Goal: Navigation & Orientation: Find specific page/section

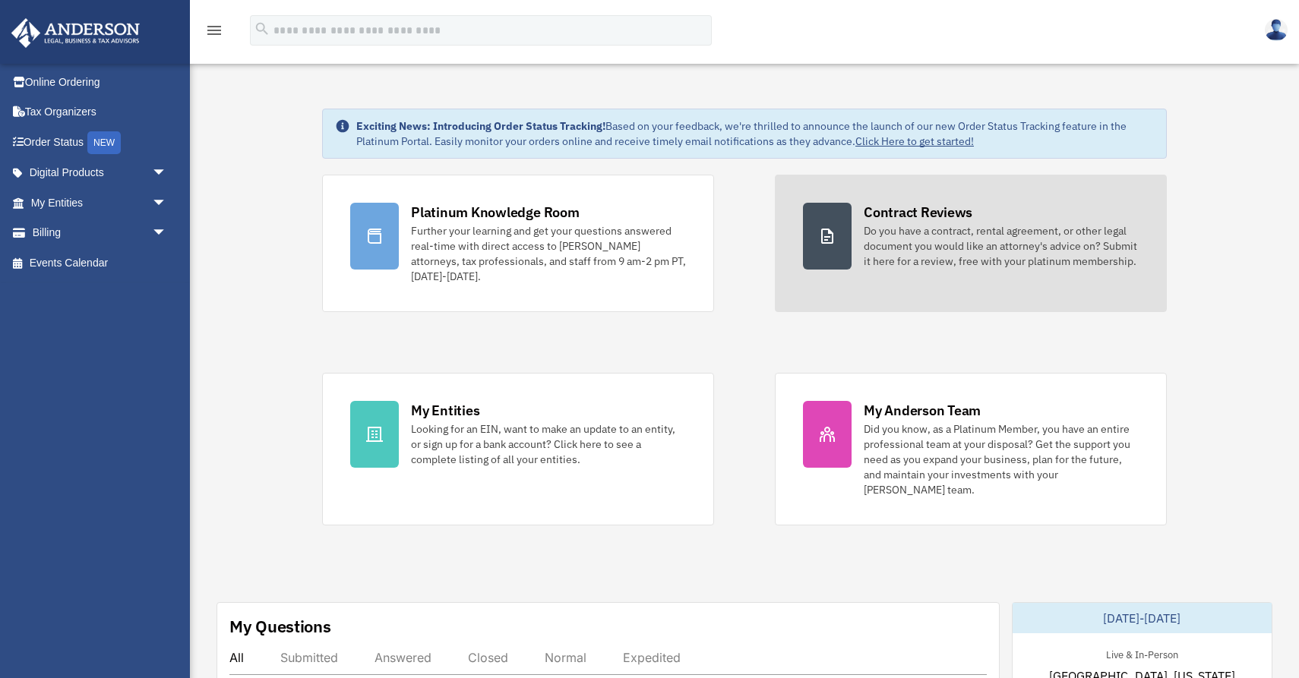
click at [1030, 252] on div "Do you have a contract, rental agreement, or other legal document you would lik…" at bounding box center [1001, 246] width 275 height 46
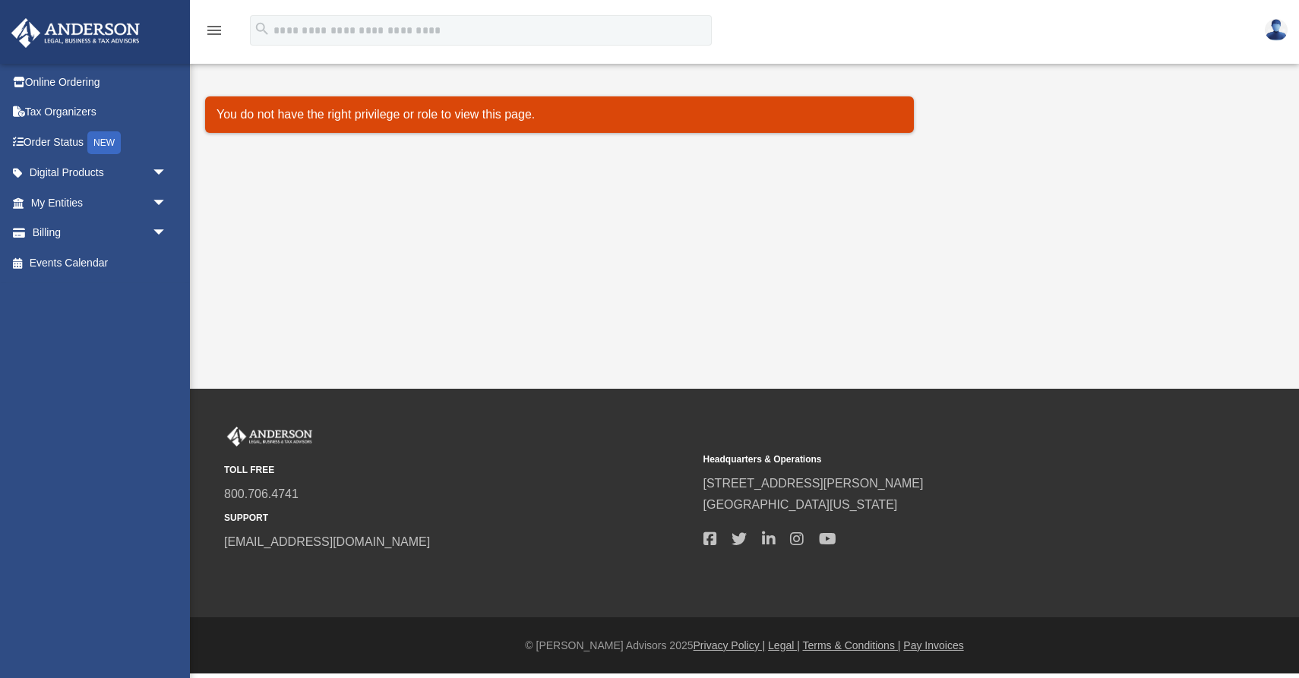
click at [1030, 252] on div "Document Review [EMAIL_ADDRESS][DOMAIN_NAME] Sign Out [EMAIL_ADDRESS][DOMAIN_NA…" at bounding box center [649, 194] width 1299 height 389
click at [34, 33] on img at bounding box center [75, 33] width 137 height 30
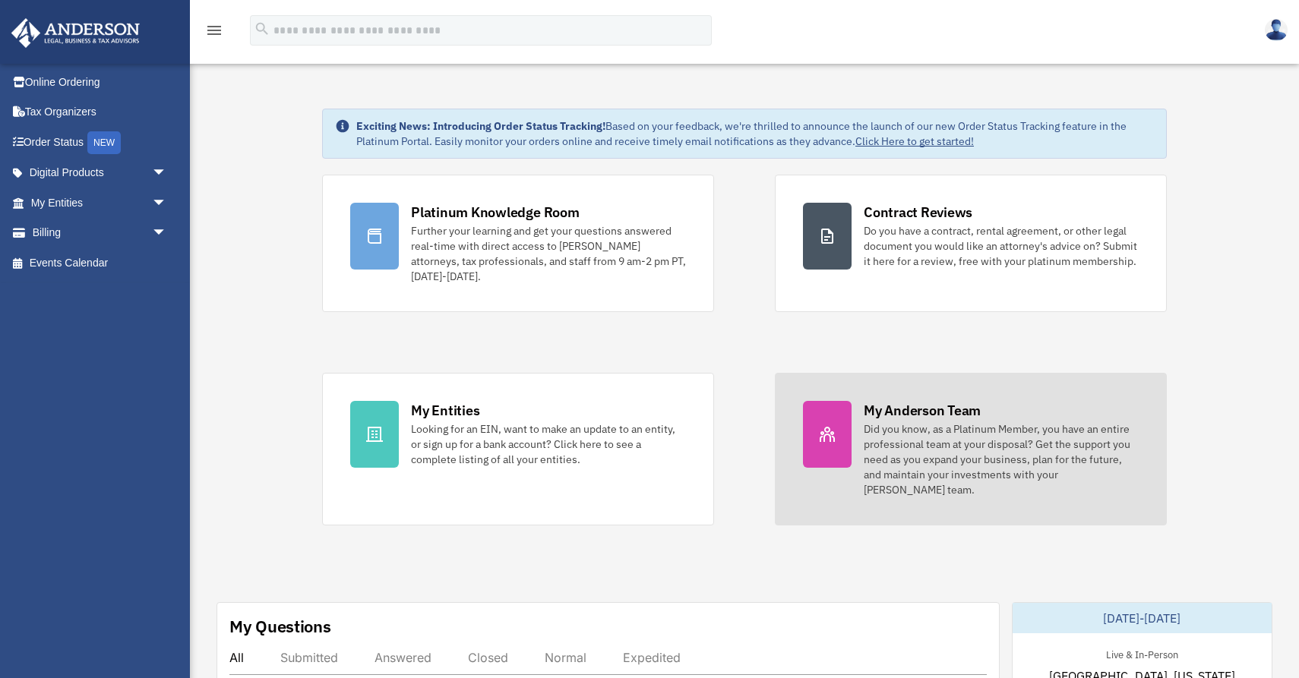
click at [927, 409] on div "My Anderson Team" at bounding box center [922, 410] width 117 height 19
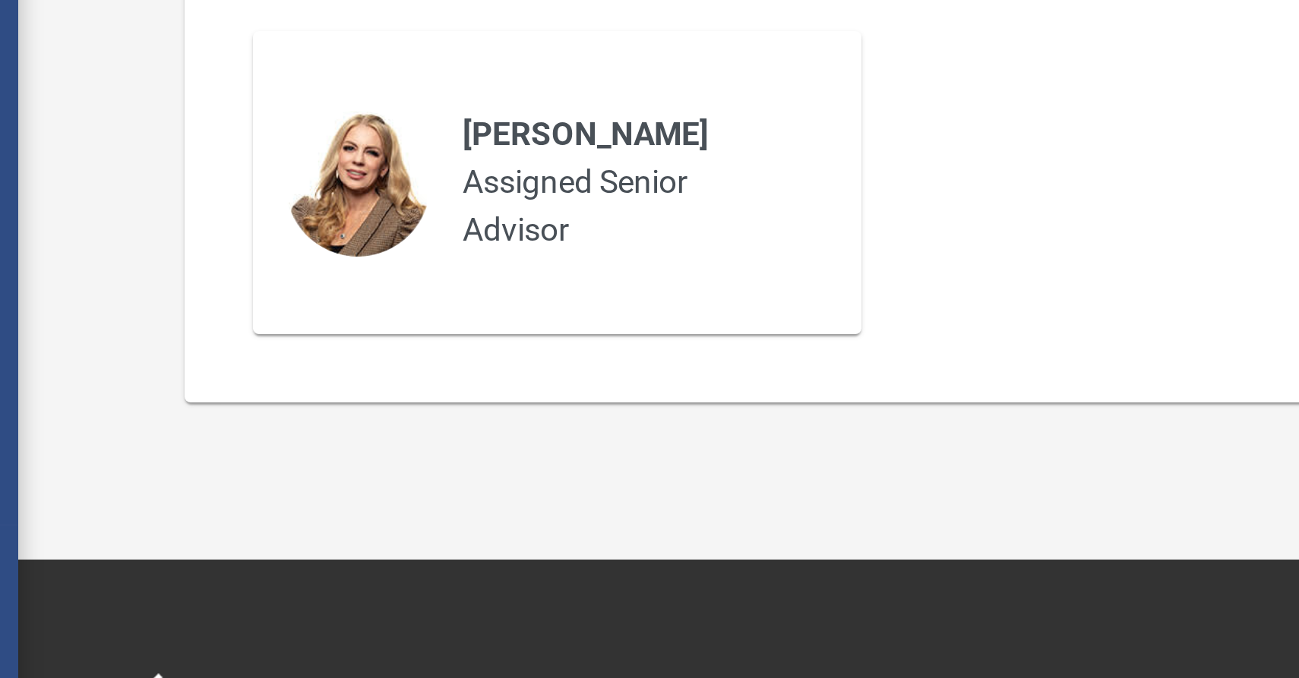
scroll to position [557, 0]
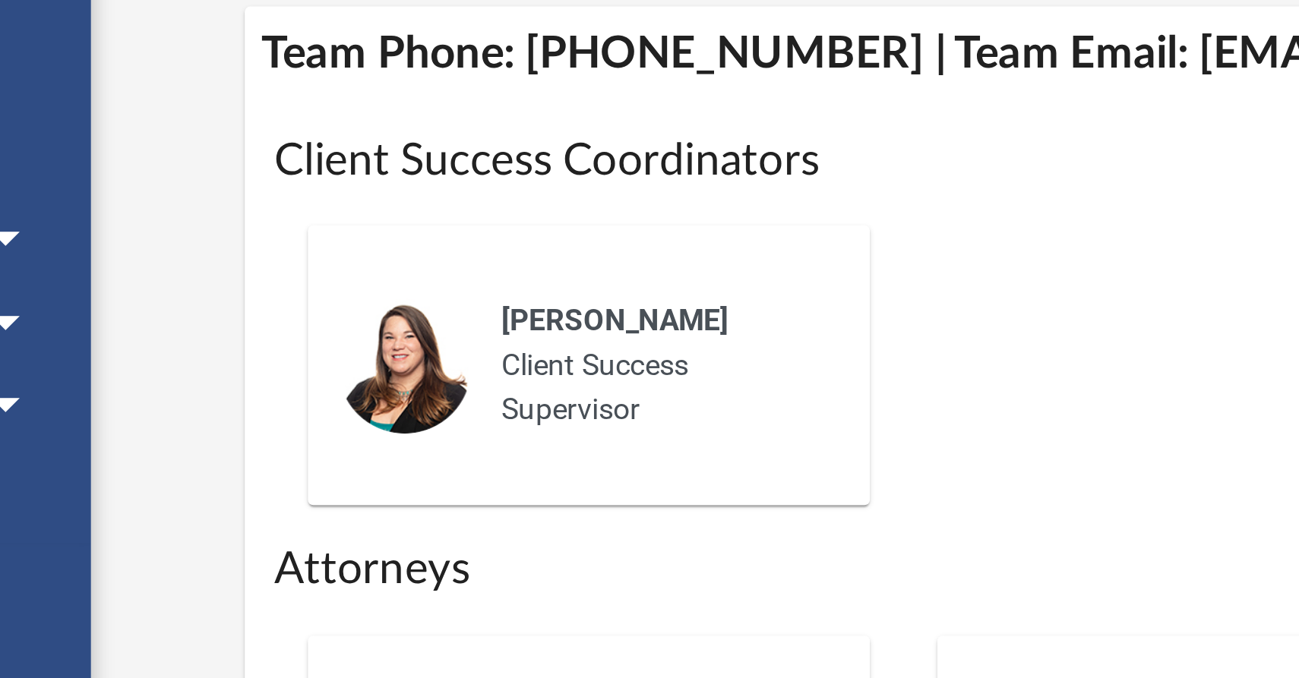
click at [352, 155] on div "Alisha Basom Client Success Supervisor" at bounding box center [744, 217] width 977 height 125
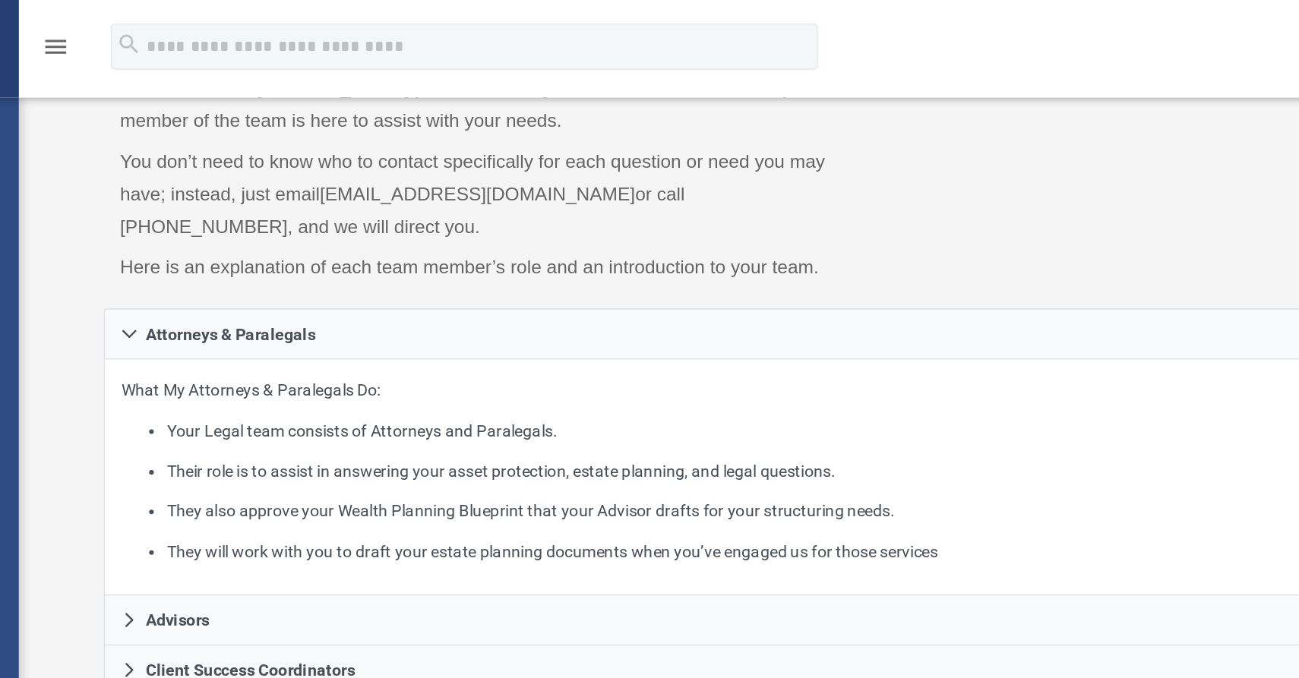
scroll to position [104, 0]
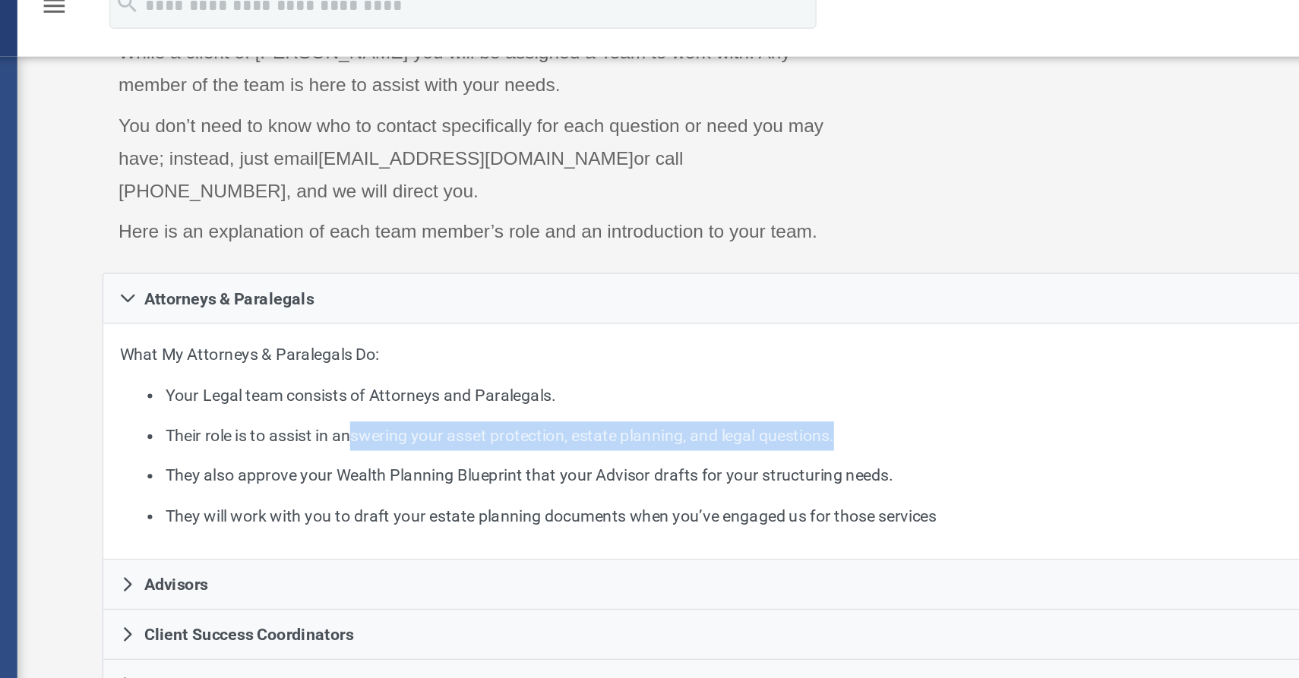
drag, startPoint x: 235, startPoint y: 279, endPoint x: 519, endPoint y: 291, distance: 285.0
click at [521, 302] on li "Their role is to assist in answering your asset protection, estate planning, an…" at bounding box center [759, 311] width 946 height 19
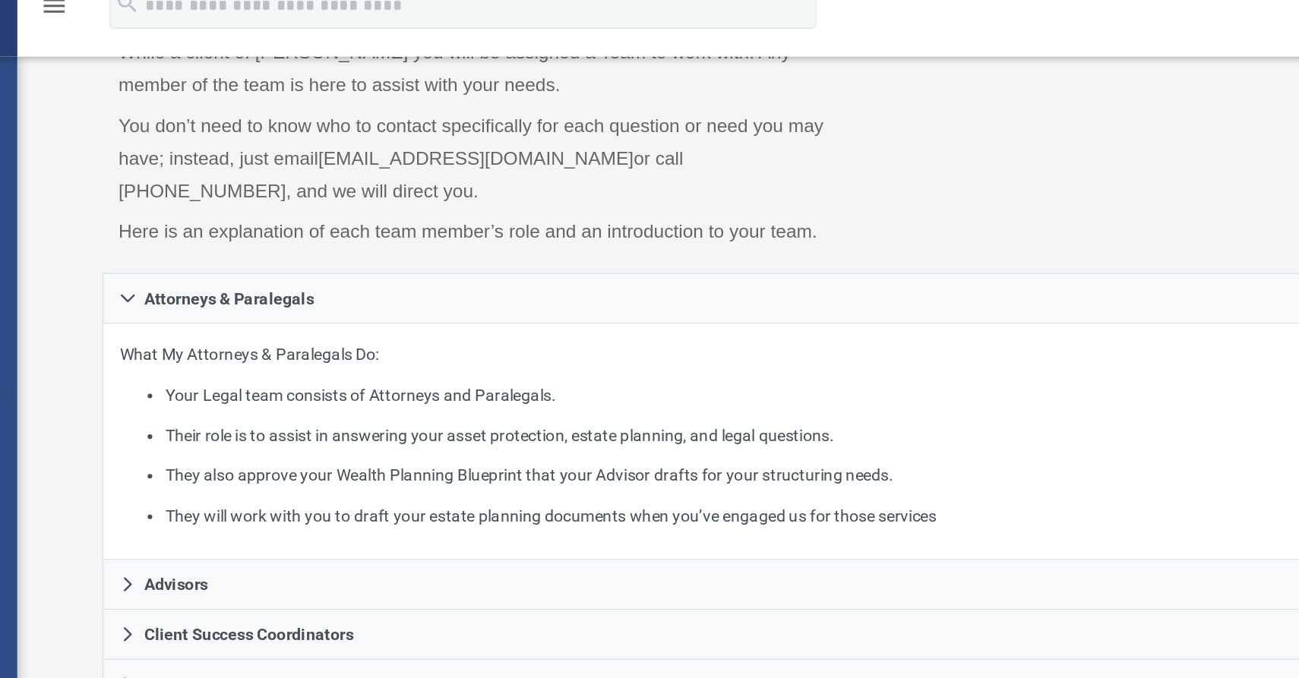
click at [515, 355] on li "They will work with you to draft your estate planning documents when you’ve eng…" at bounding box center [759, 364] width 946 height 19
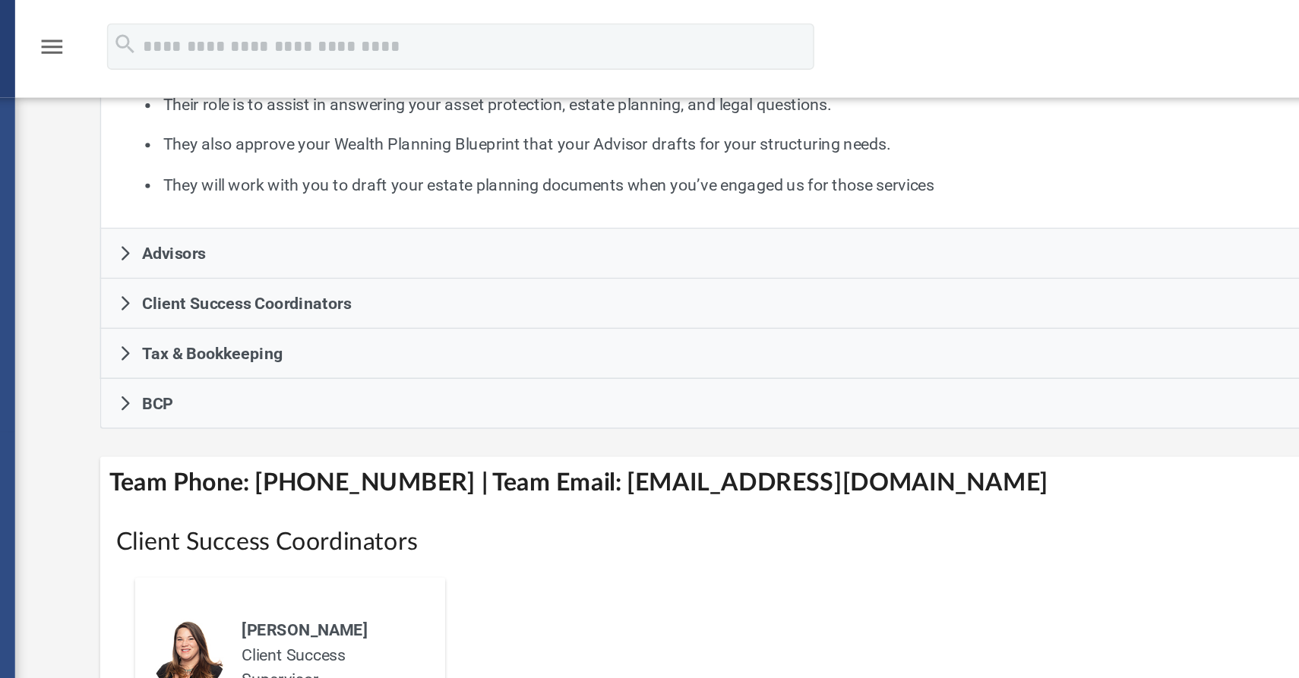
scroll to position [255, 0]
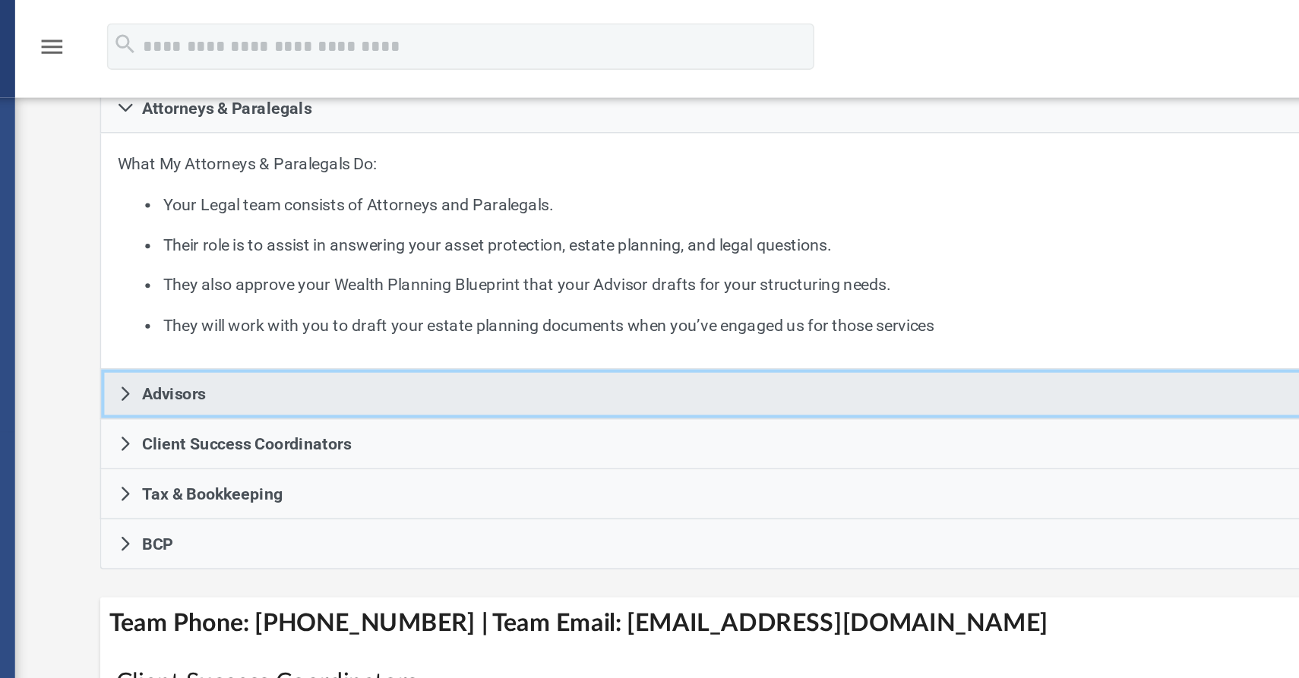
click at [257, 253] on icon at bounding box center [262, 257] width 11 height 11
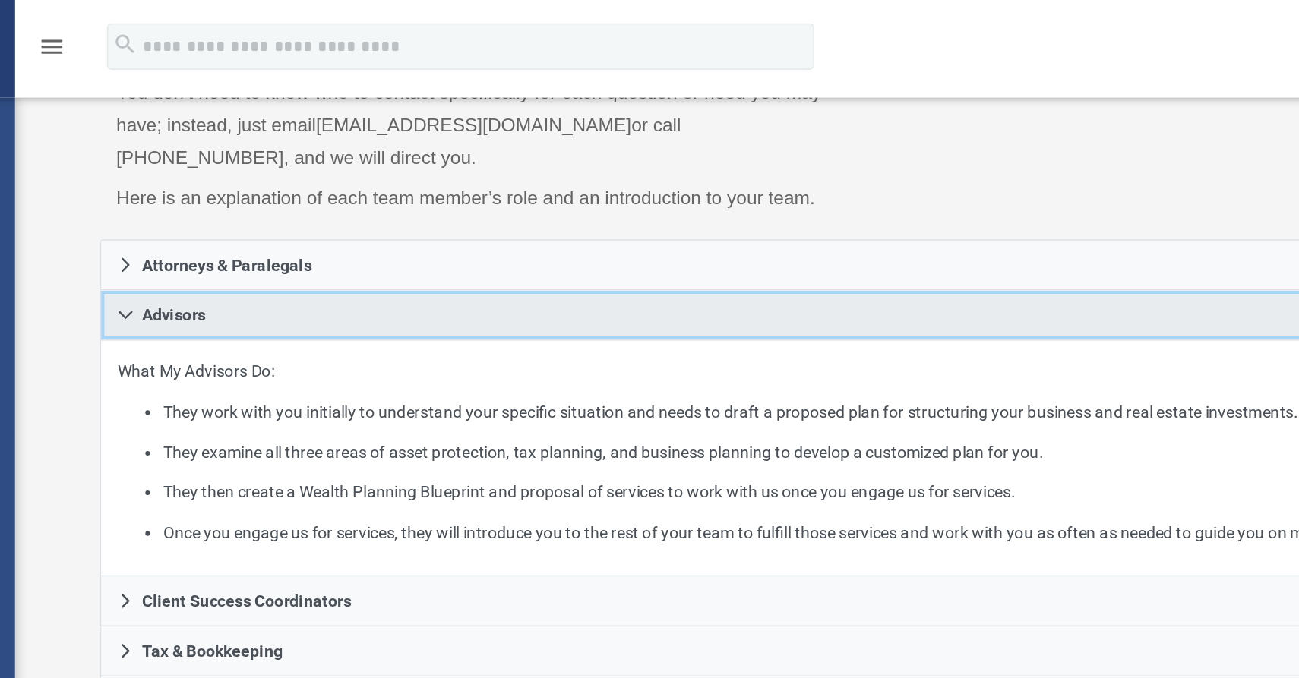
scroll to position [151, 0]
click at [257, 203] on icon at bounding box center [262, 207] width 11 height 11
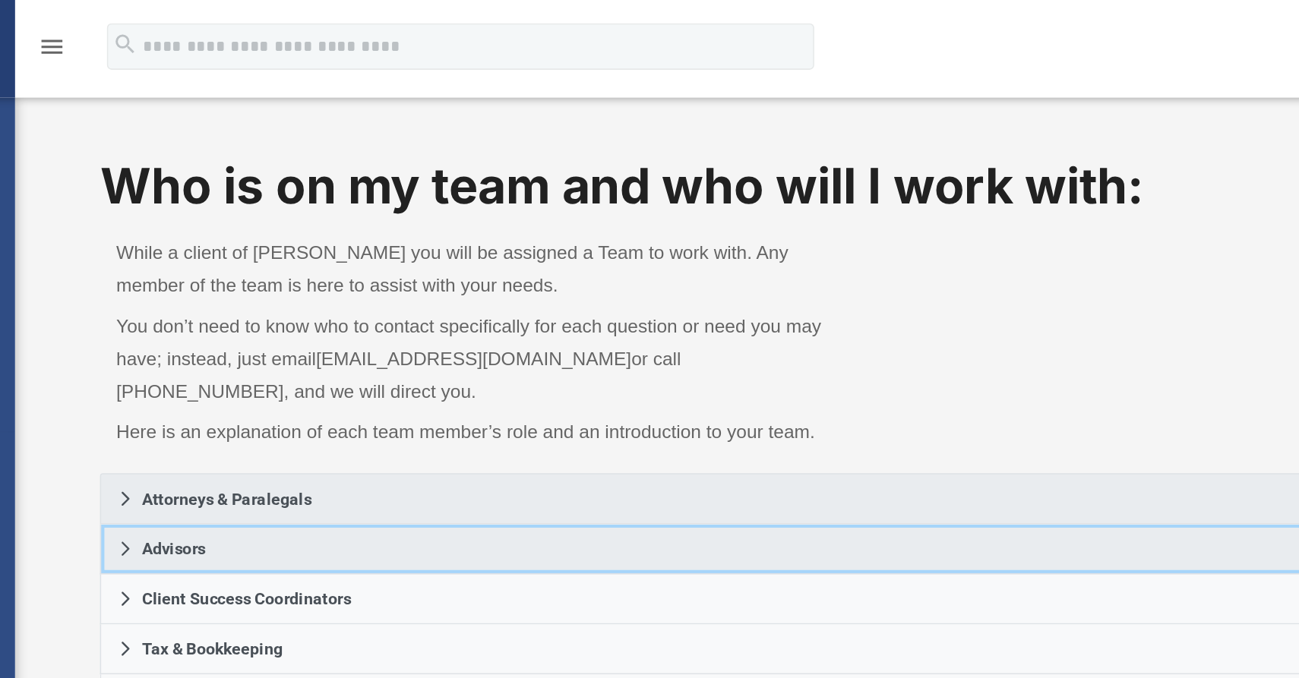
scroll to position [0, 0]
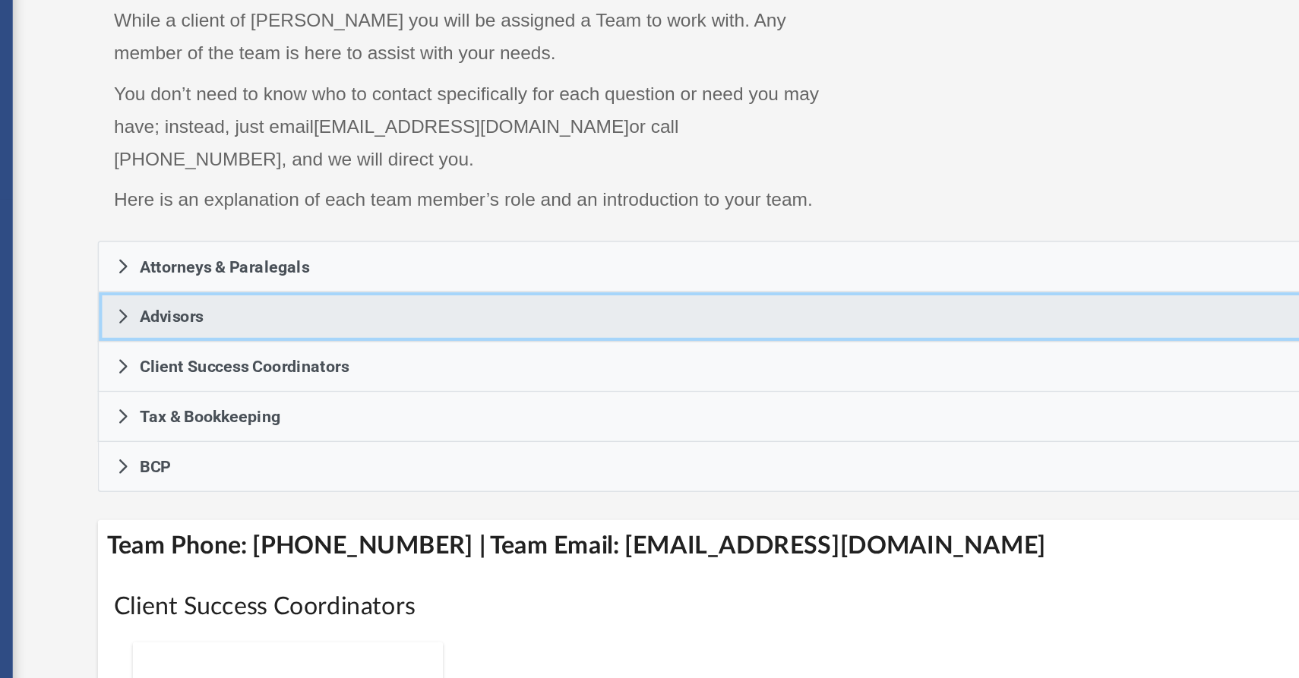
click at [257, 353] on icon at bounding box center [262, 358] width 11 height 11
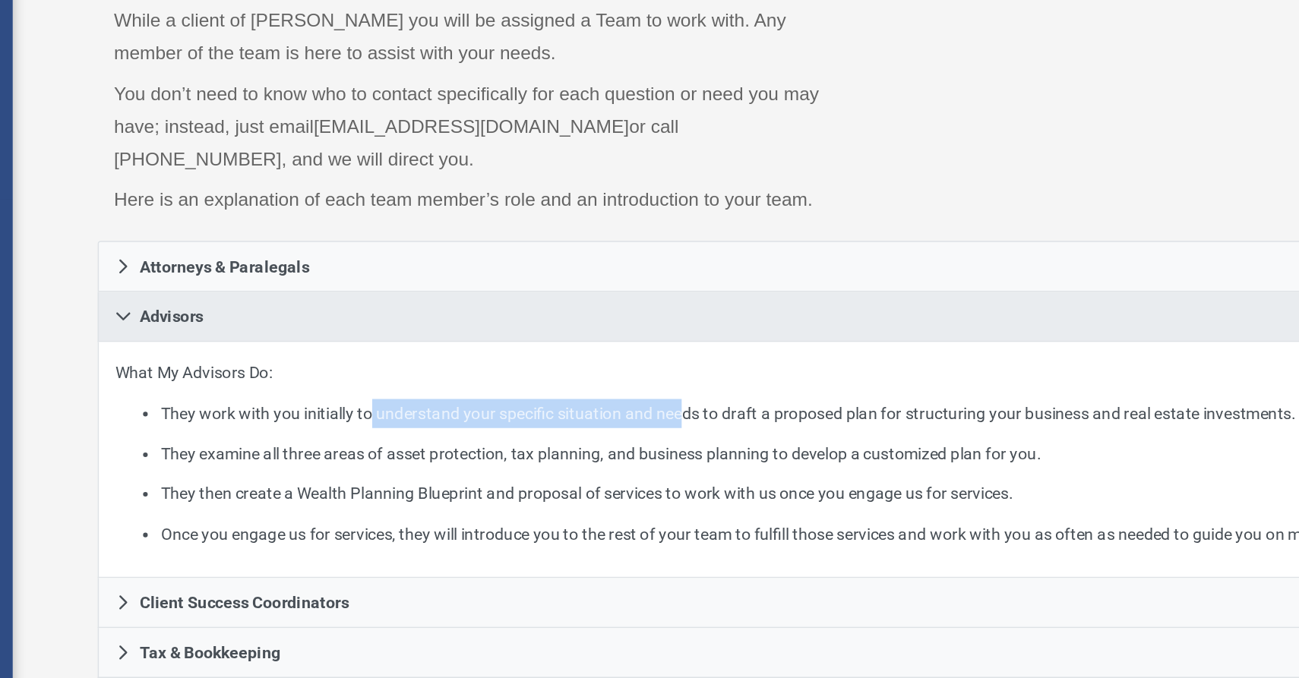
drag, startPoint x: 248, startPoint y: 264, endPoint x: 462, endPoint y: 268, distance: 214.2
click at [462, 412] on li "They work with you initially to understand your specific situation and needs to…" at bounding box center [759, 421] width 946 height 19
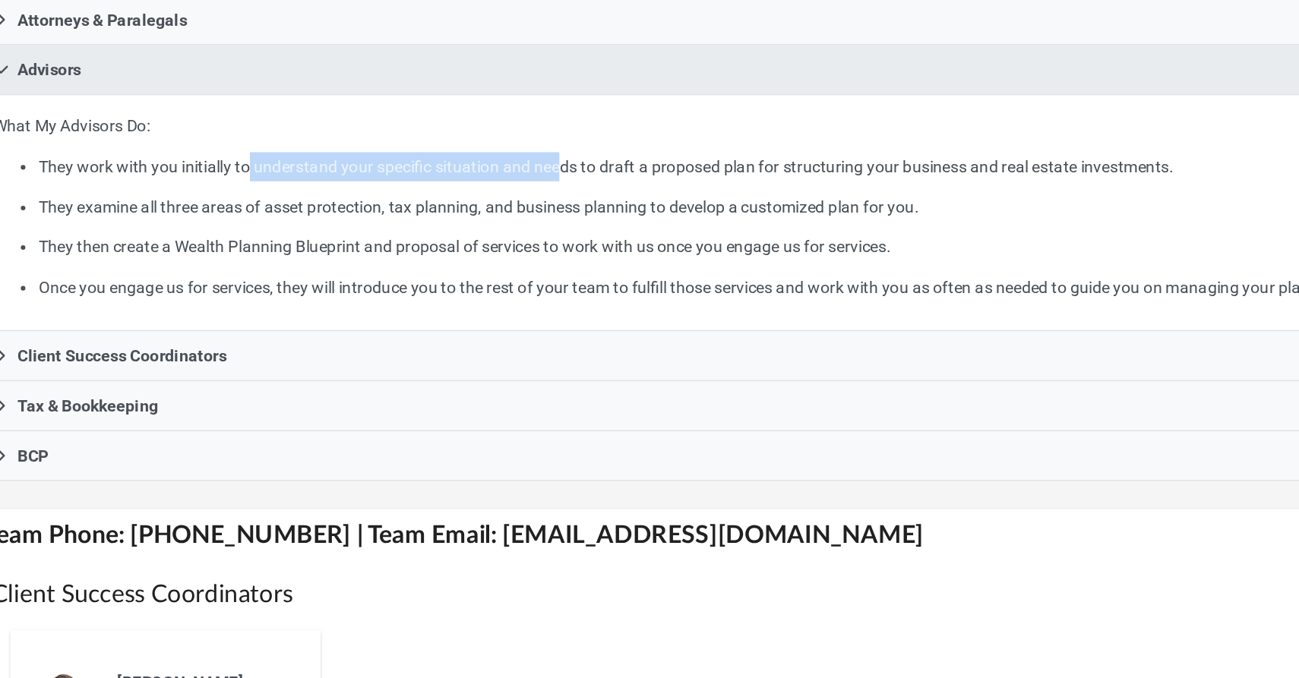
scroll to position [85, 0]
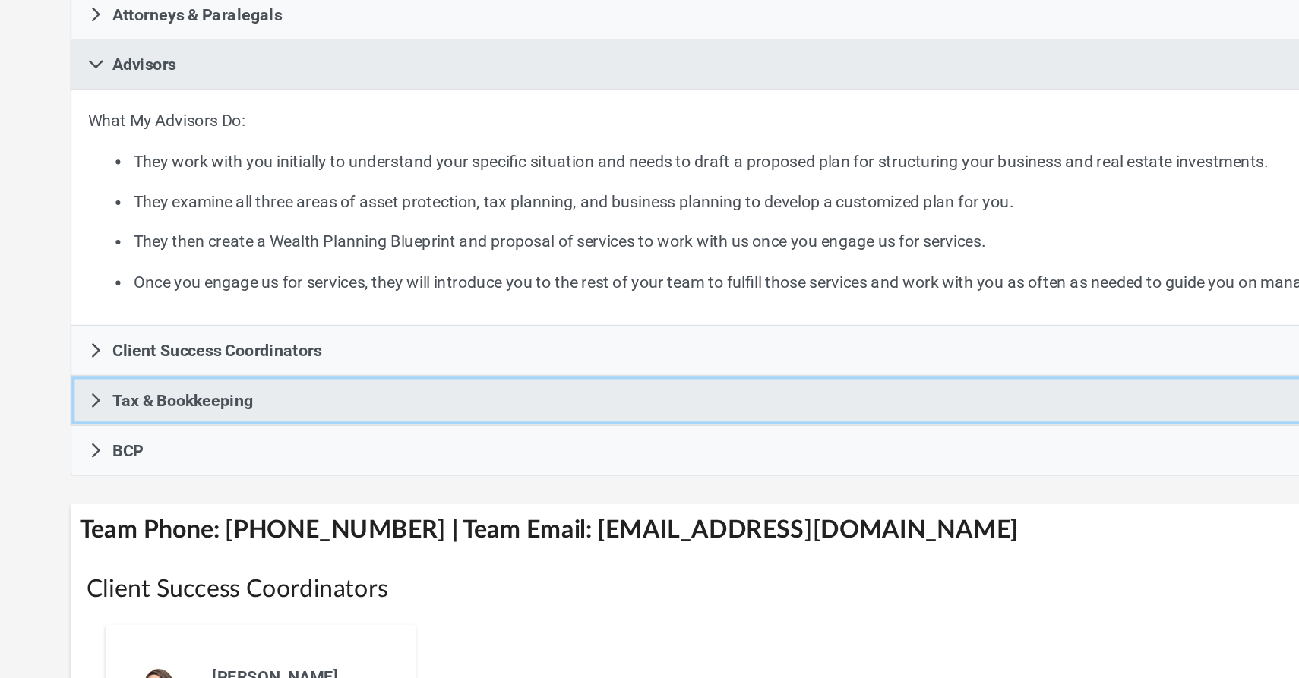
click at [273, 488] on span "Tax & Bookkeeping" at bounding box center [319, 493] width 92 height 11
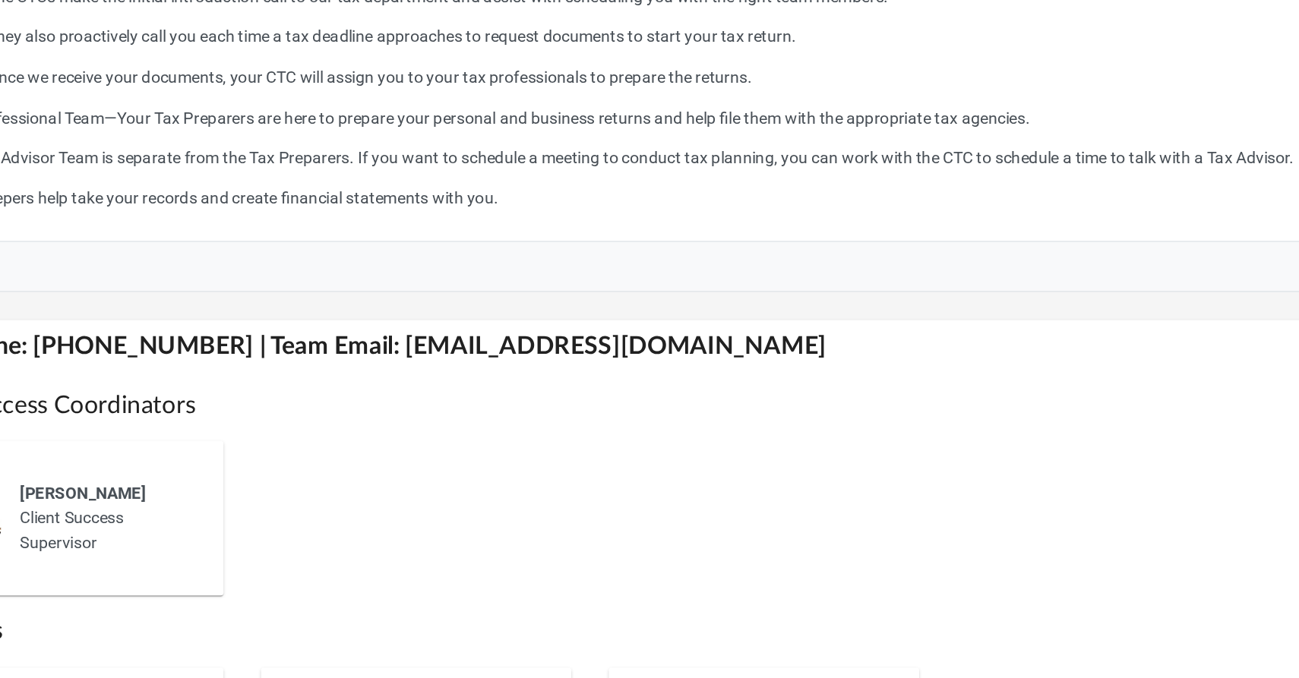
scroll to position [308, 0]
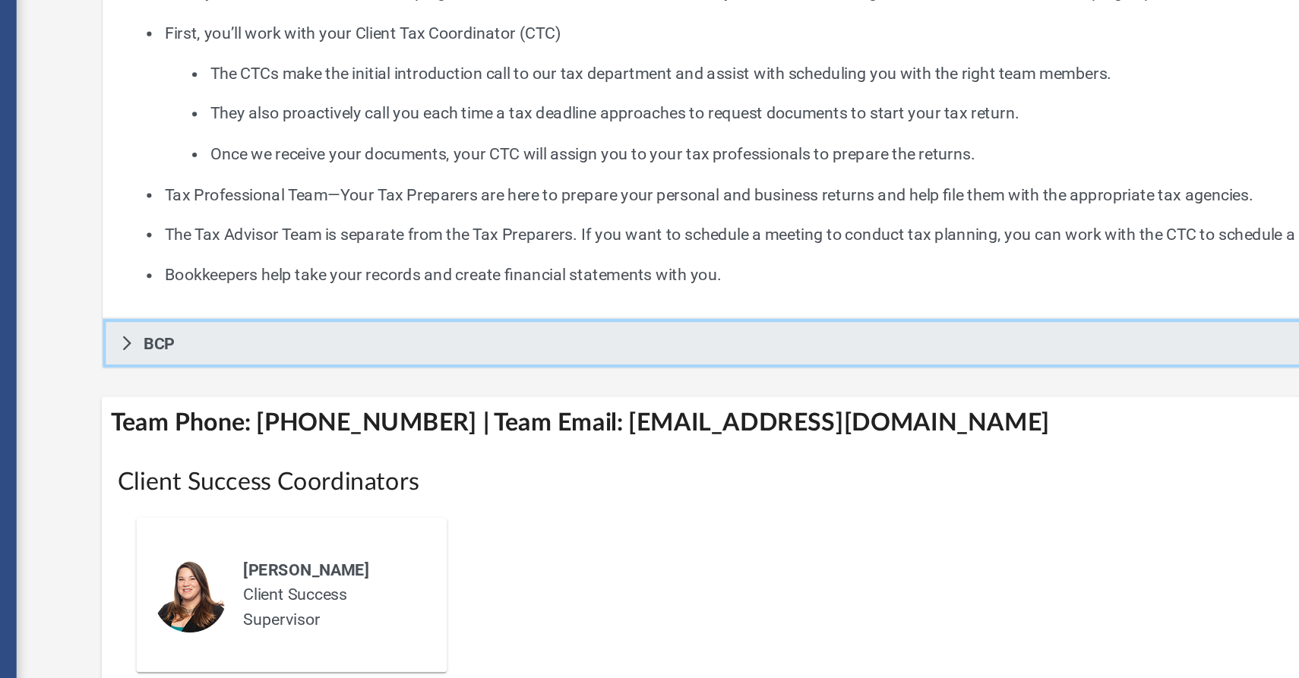
click at [245, 393] on link "BCP" at bounding box center [744, 409] width 998 height 33
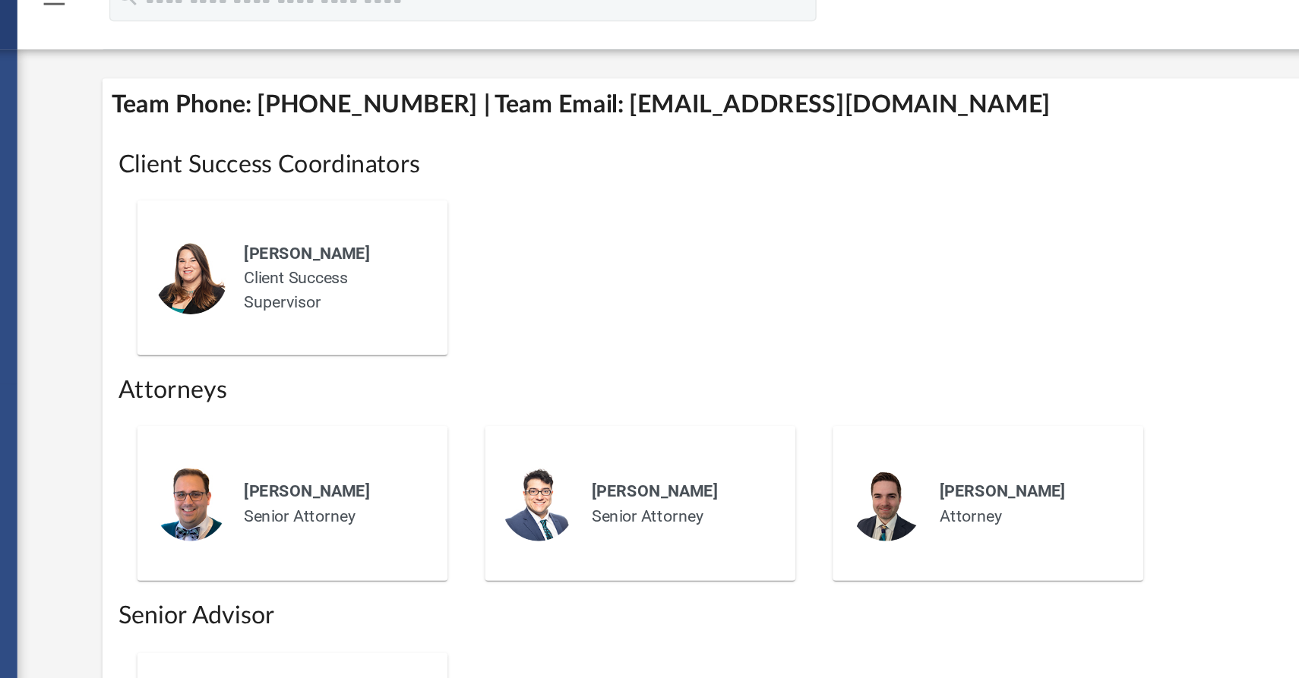
scroll to position [182, 0]
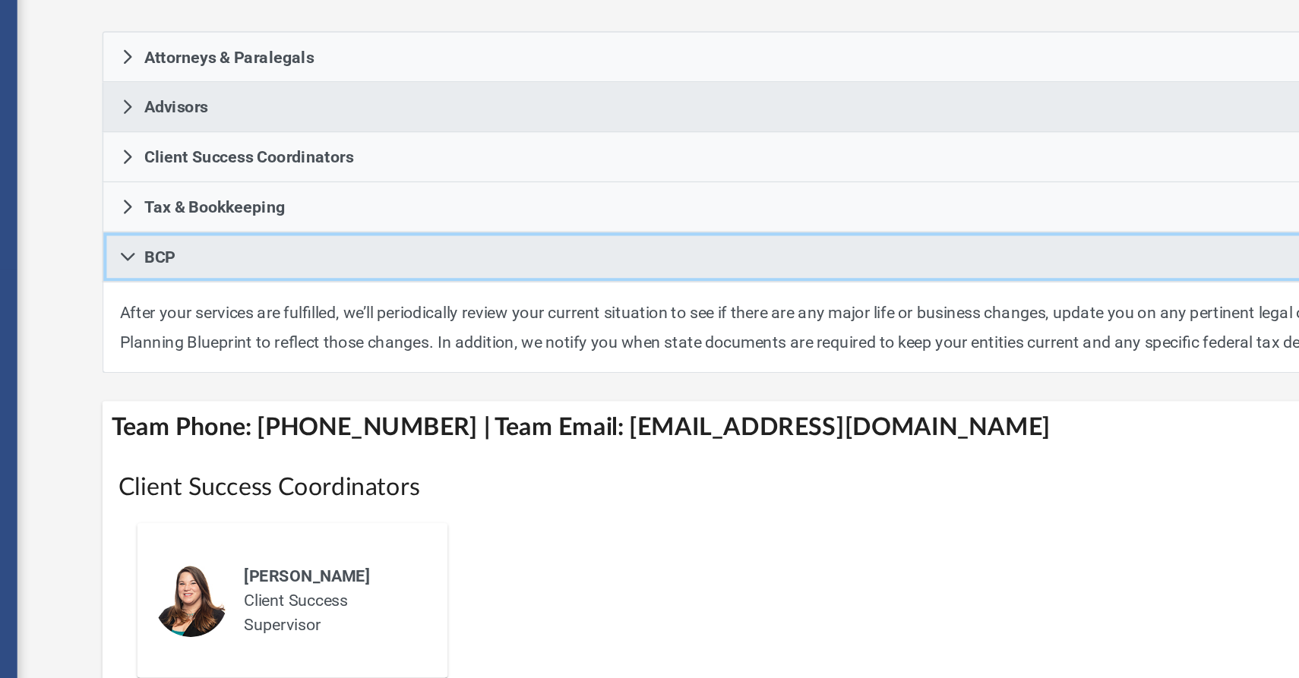
click at [257, 269] on icon at bounding box center [262, 274] width 11 height 11
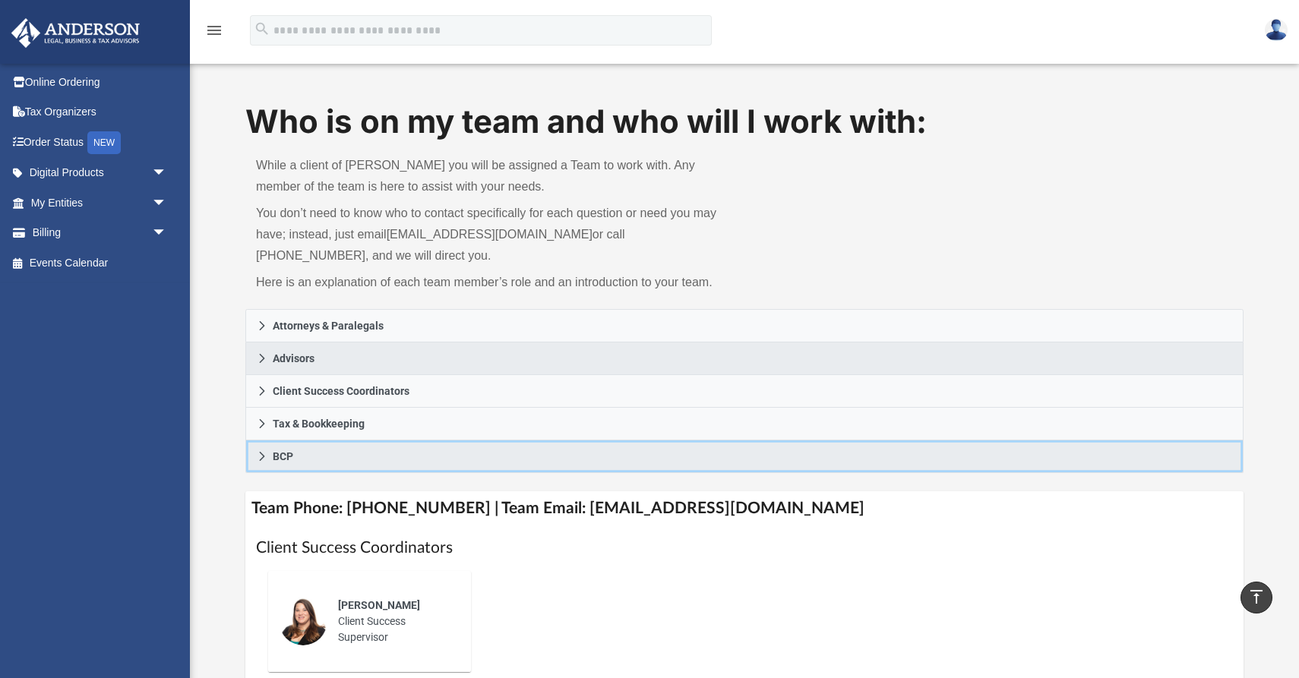
scroll to position [0, 0]
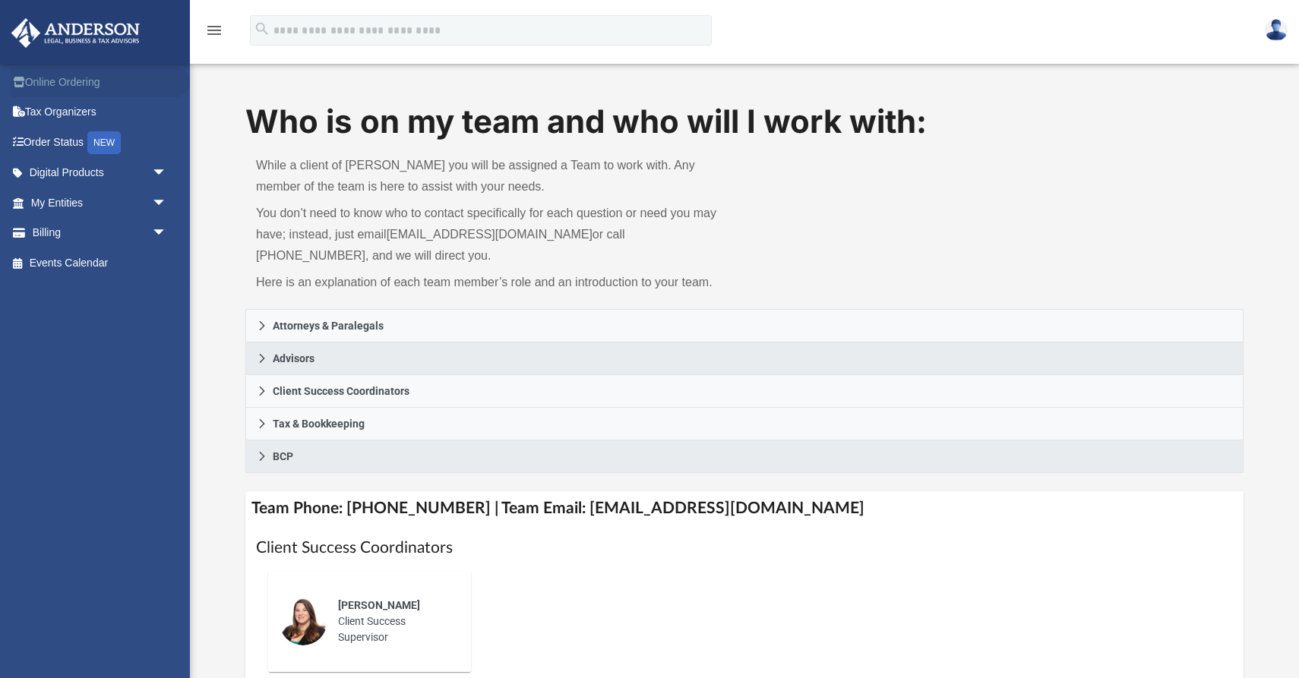
click at [42, 77] on link "Online Ordering" at bounding box center [100, 82] width 179 height 30
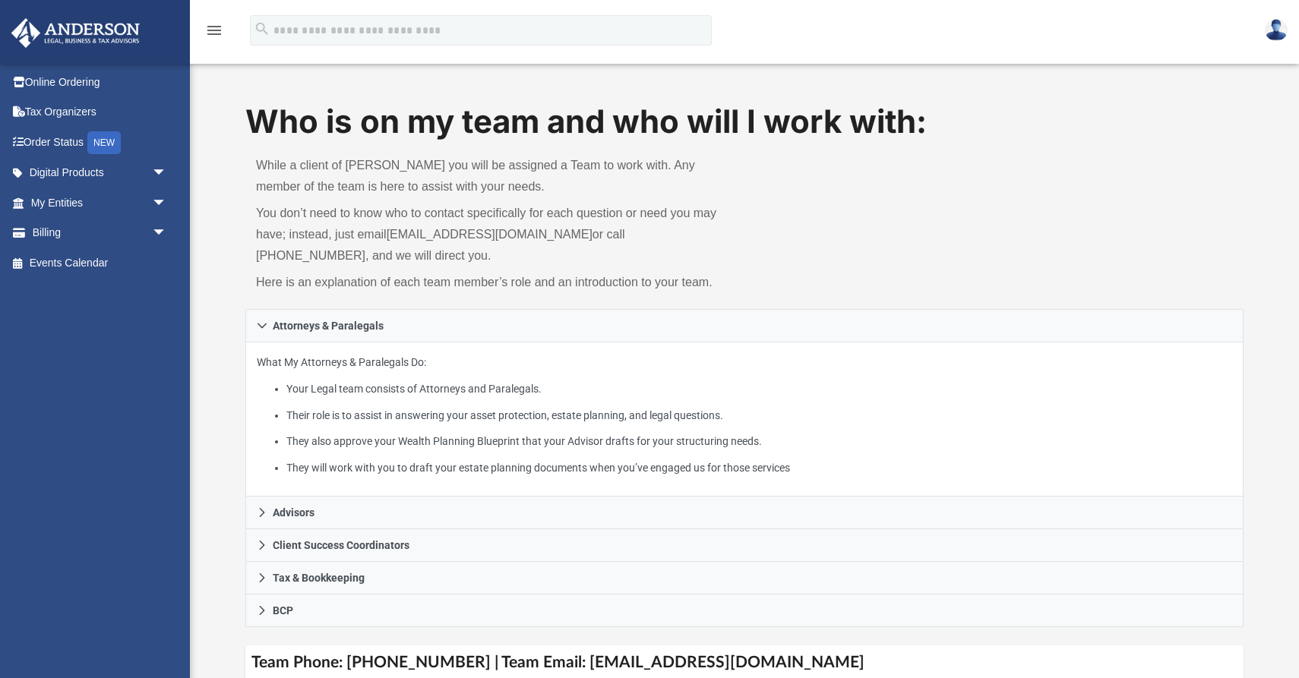
click at [1276, 22] on img at bounding box center [1276, 30] width 23 height 22
click at [21, 108] on icon at bounding box center [23, 111] width 4 height 11
click at [43, 166] on link "Digital Products arrow_drop_down" at bounding box center [100, 173] width 179 height 30
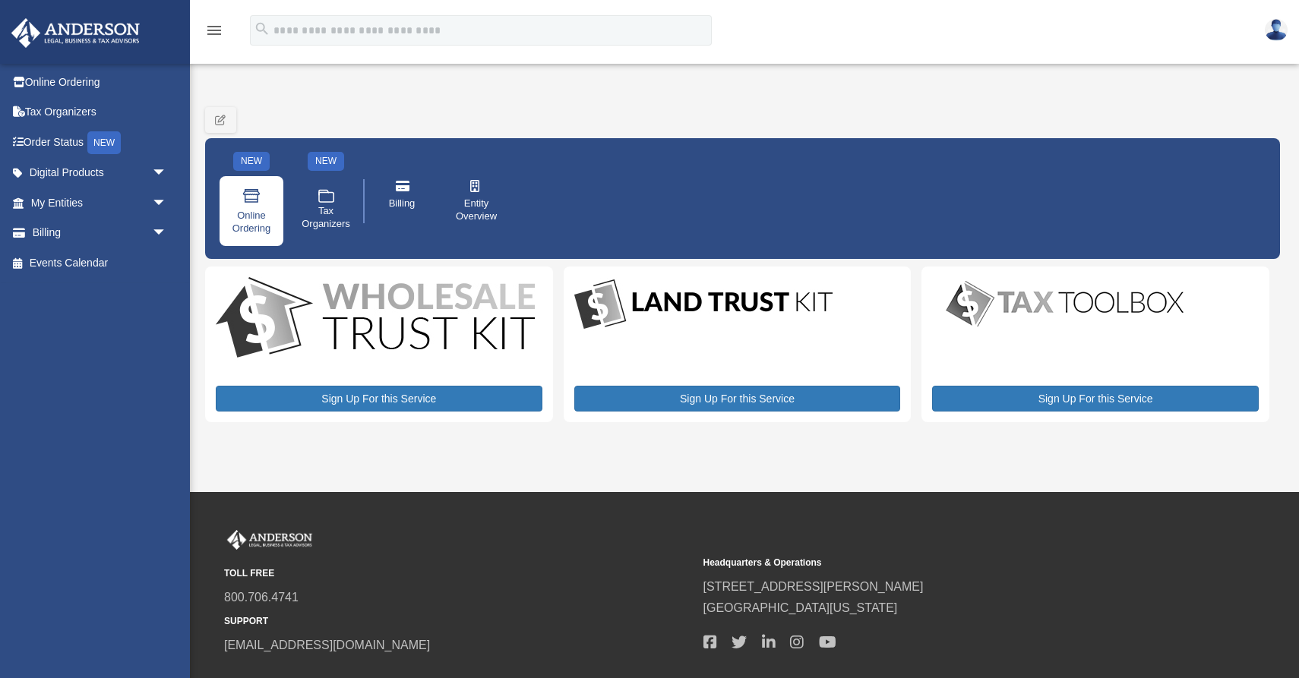
click at [244, 210] on span "Online Ordering" at bounding box center [251, 223] width 43 height 26
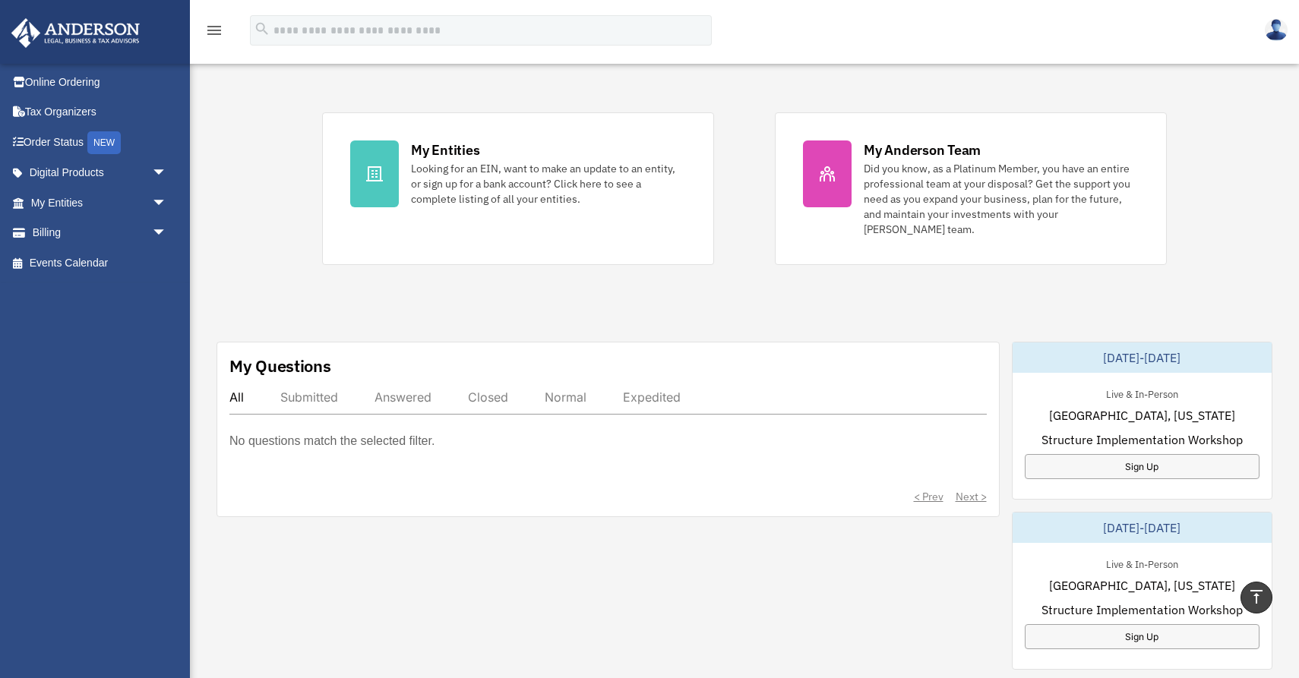
scroll to position [241, 0]
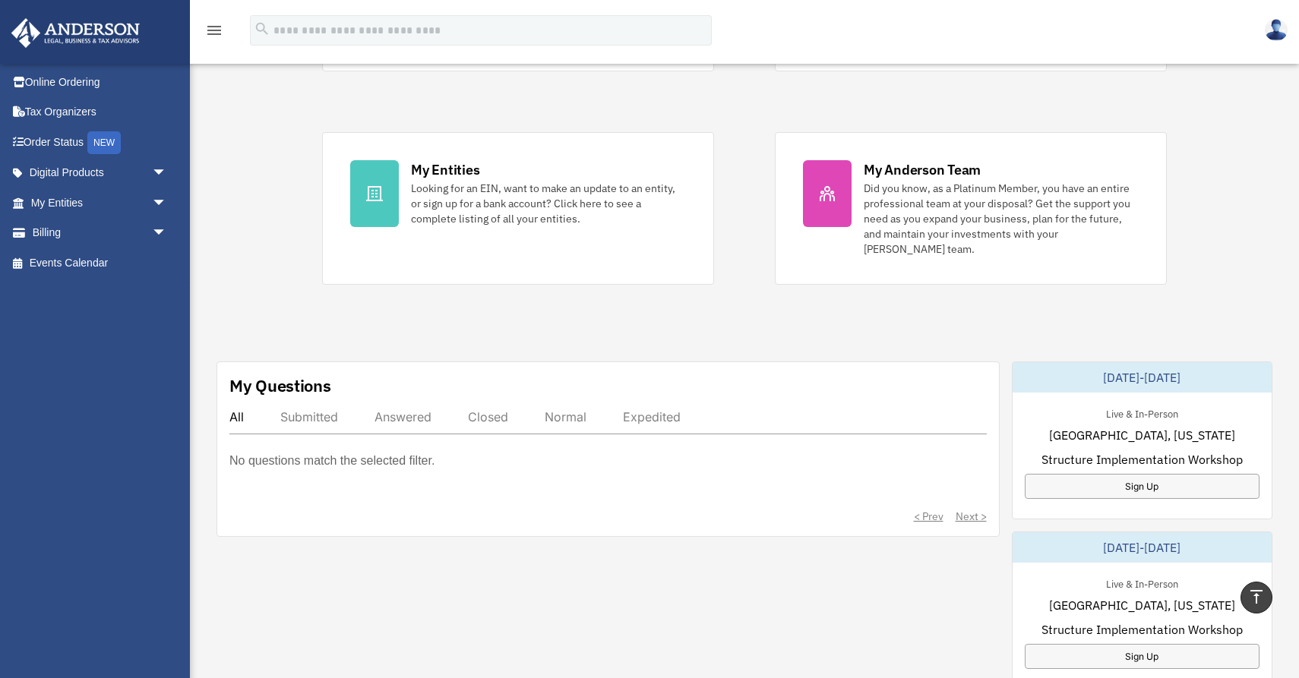
click at [304, 409] on div "Submitted" at bounding box center [309, 416] width 58 height 15
click at [390, 409] on div "Answered" at bounding box center [402, 416] width 57 height 15
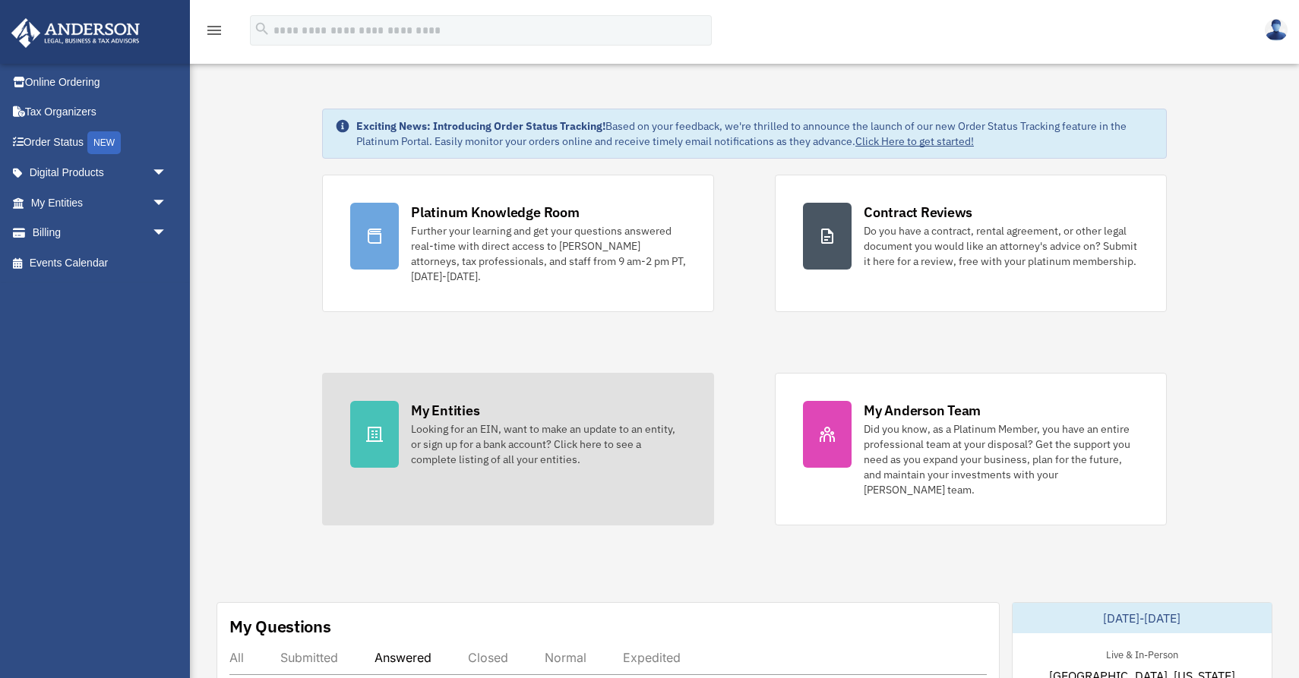
scroll to position [0, 0]
click at [426, 408] on div "My Entities" at bounding box center [445, 410] width 68 height 19
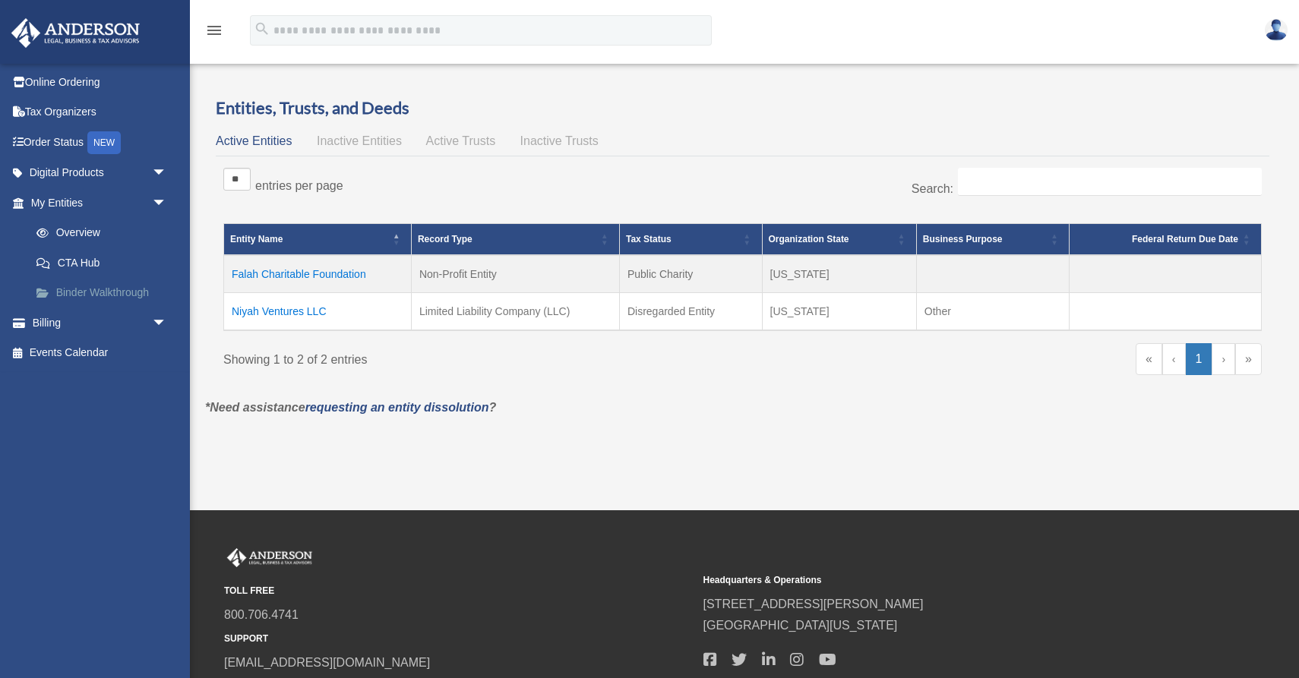
click at [77, 281] on link "Binder Walkthrough" at bounding box center [105, 293] width 169 height 30
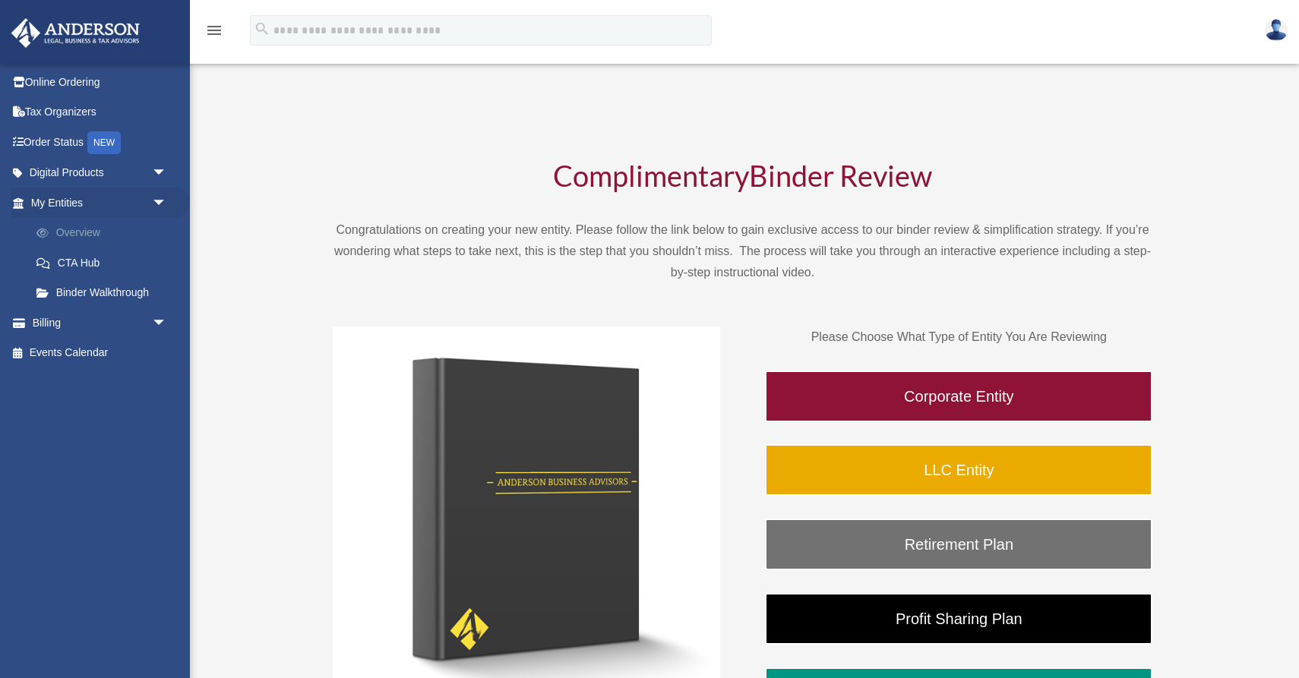
click at [76, 235] on link "Overview" at bounding box center [105, 233] width 169 height 30
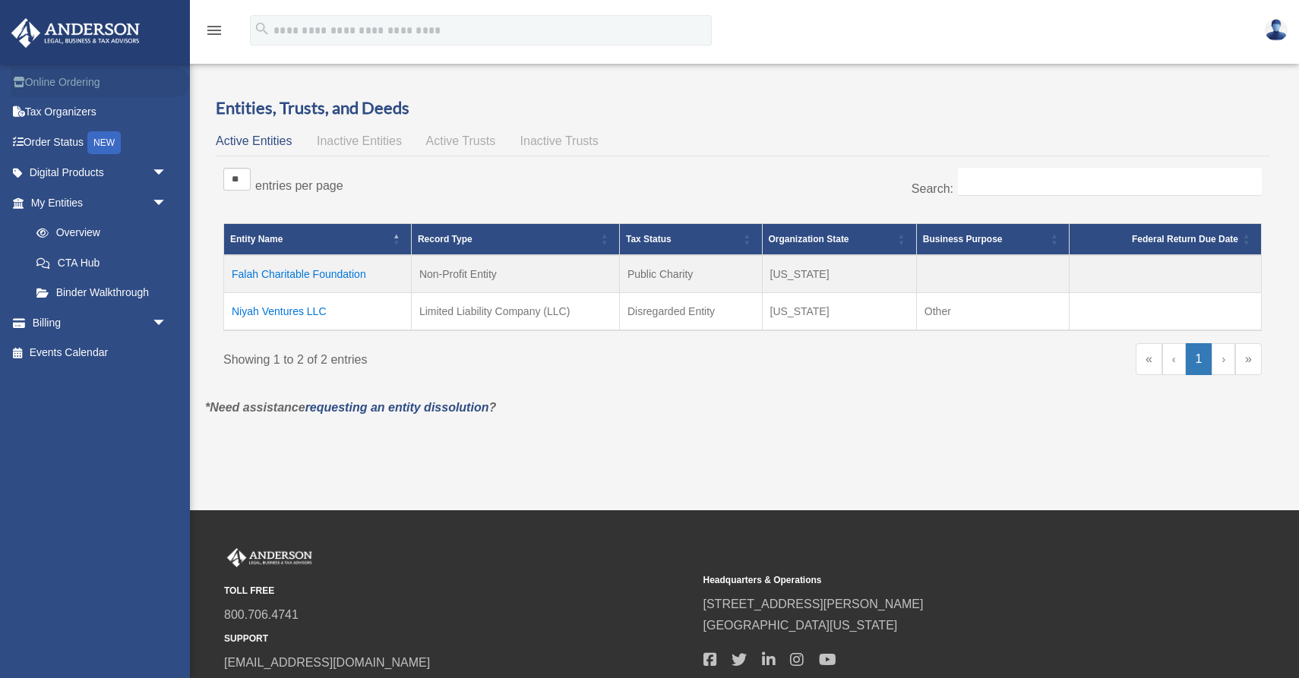
click at [53, 77] on link "Online Ordering" at bounding box center [100, 82] width 179 height 30
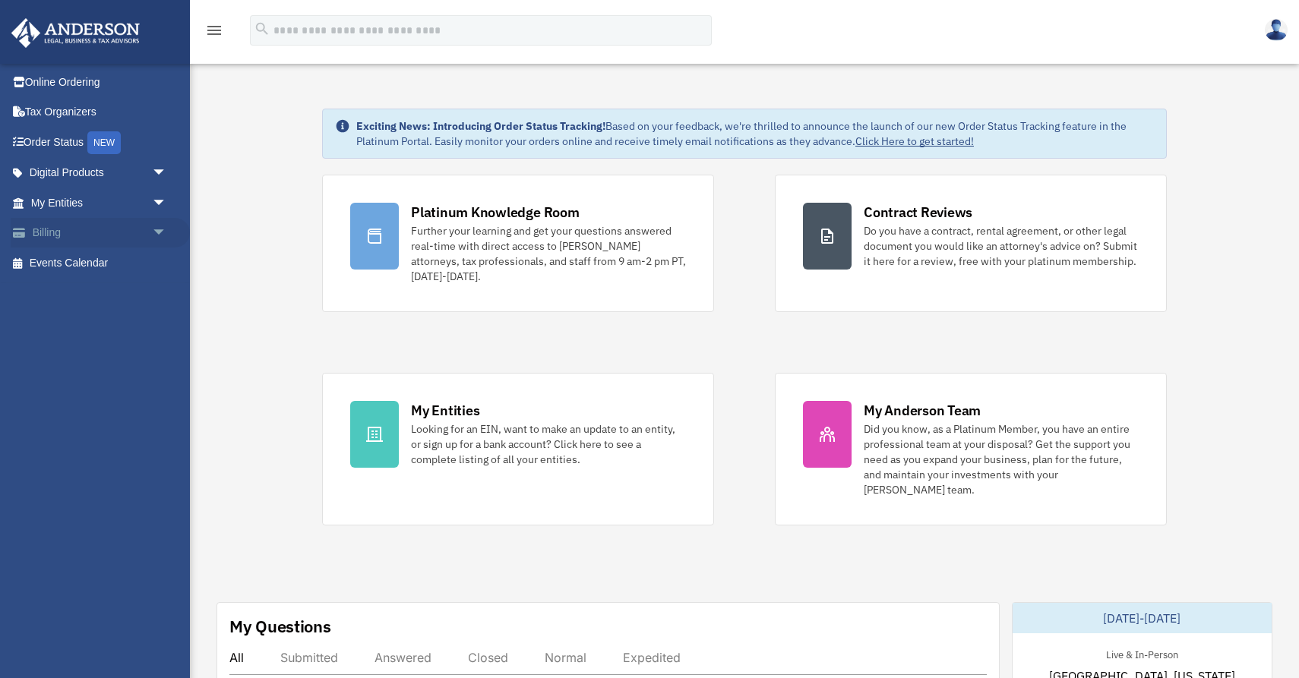
click at [27, 228] on span at bounding box center [26, 233] width 11 height 11
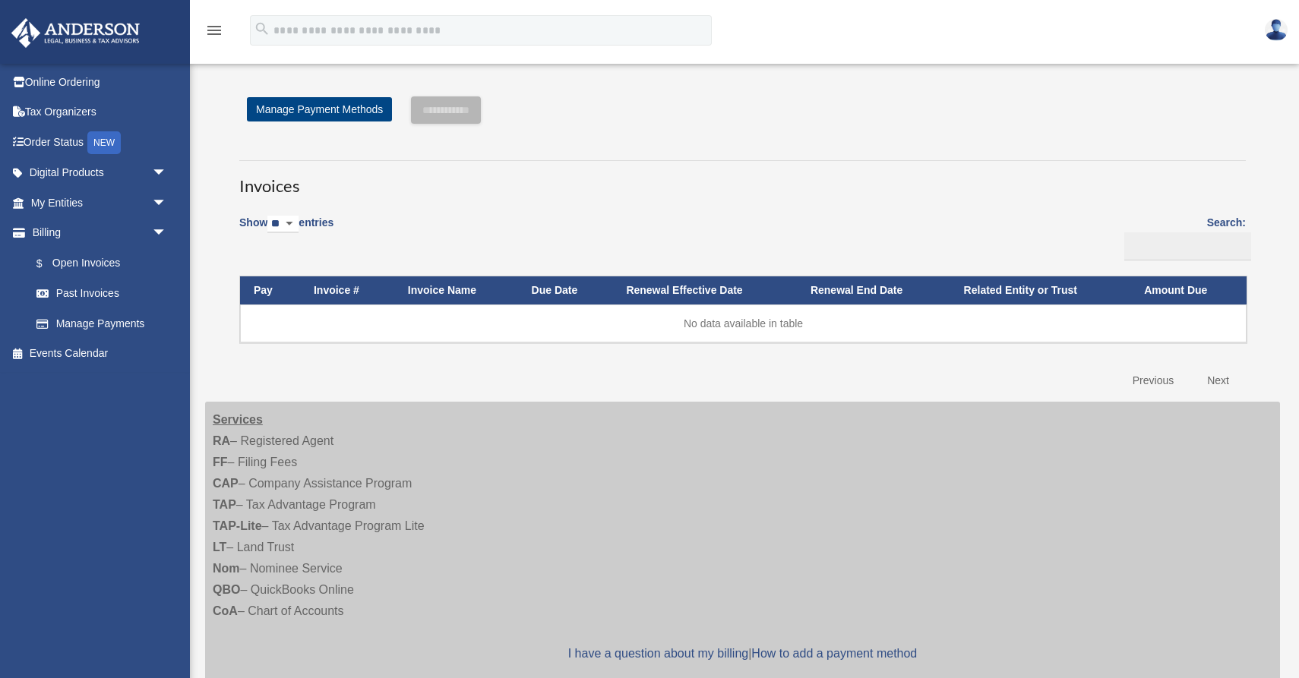
click at [1155, 374] on link "Previous" at bounding box center [1153, 380] width 64 height 31
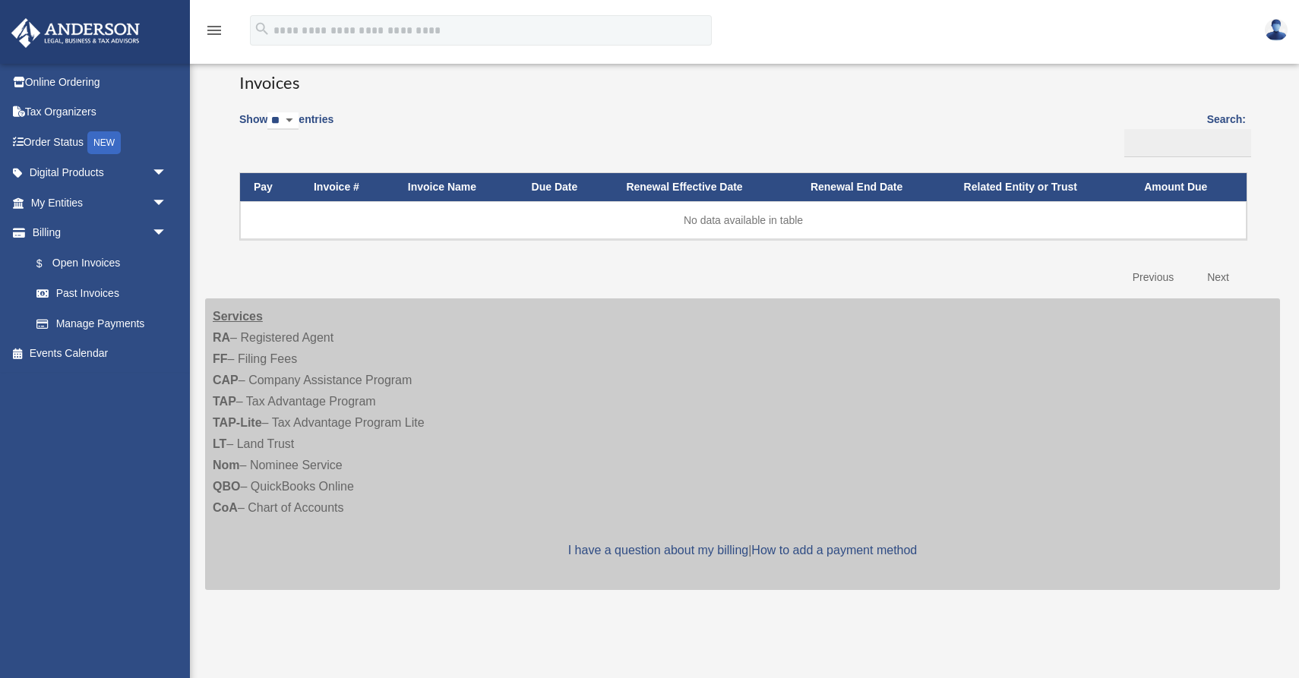
scroll to position [105, 0]
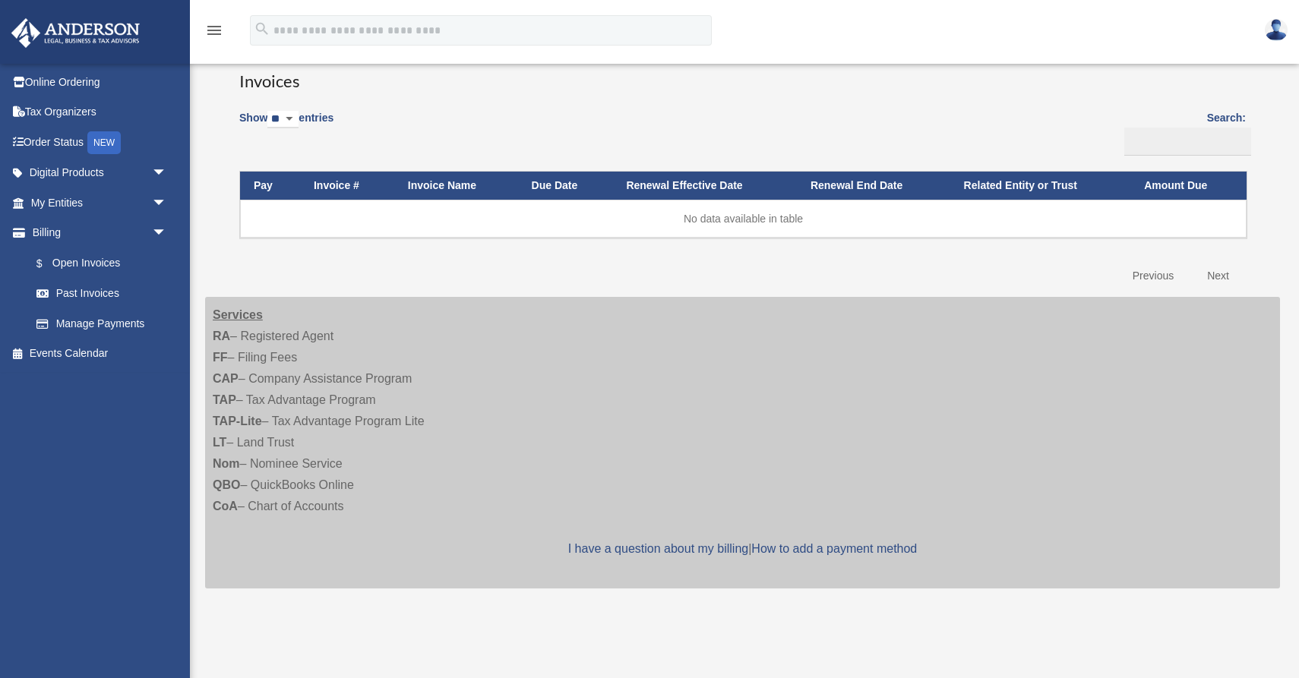
drag, startPoint x: 211, startPoint y: 378, endPoint x: 419, endPoint y: 368, distance: 208.3
click at [419, 368] on div "Services RA – Registered Agent FF – Filing Fees CAP – Company Assistance Progra…" at bounding box center [742, 443] width 1075 height 292
click at [47, 148] on link "Order Status NEW" at bounding box center [100, 142] width 179 height 31
click at [51, 172] on link "Digital Products arrow_drop_down" at bounding box center [100, 173] width 179 height 30
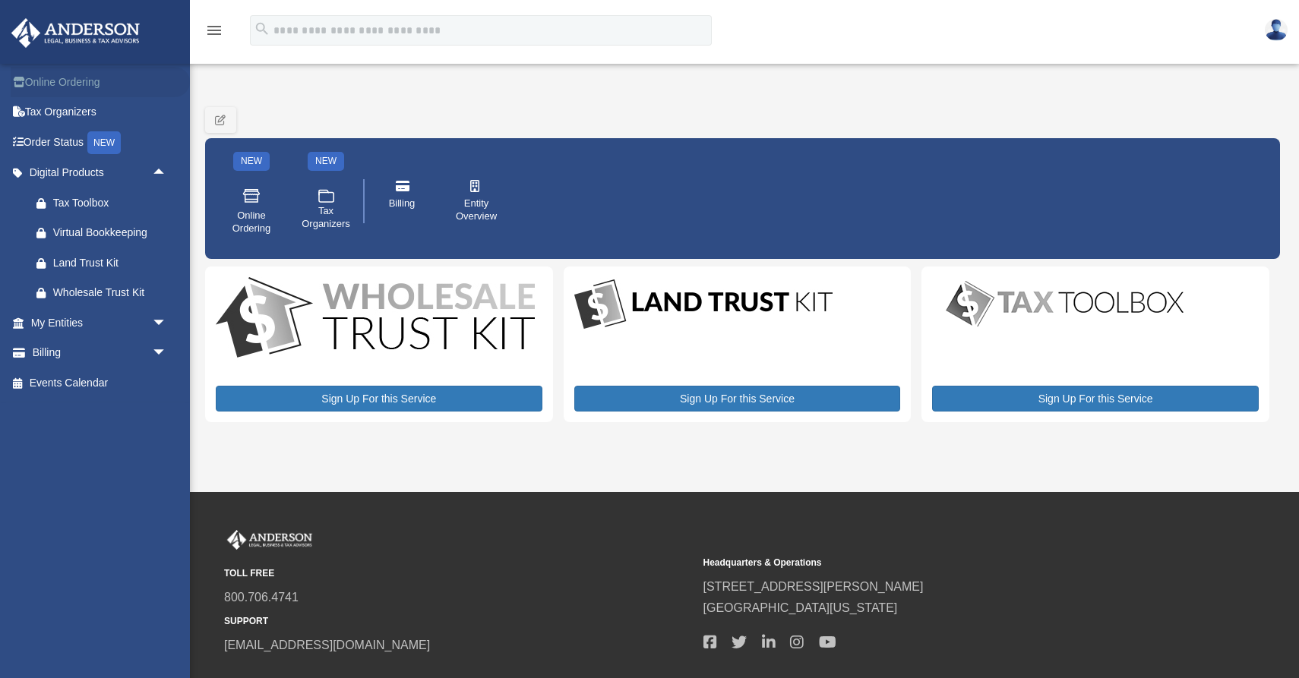
click at [93, 84] on link "Online Ordering" at bounding box center [100, 82] width 179 height 30
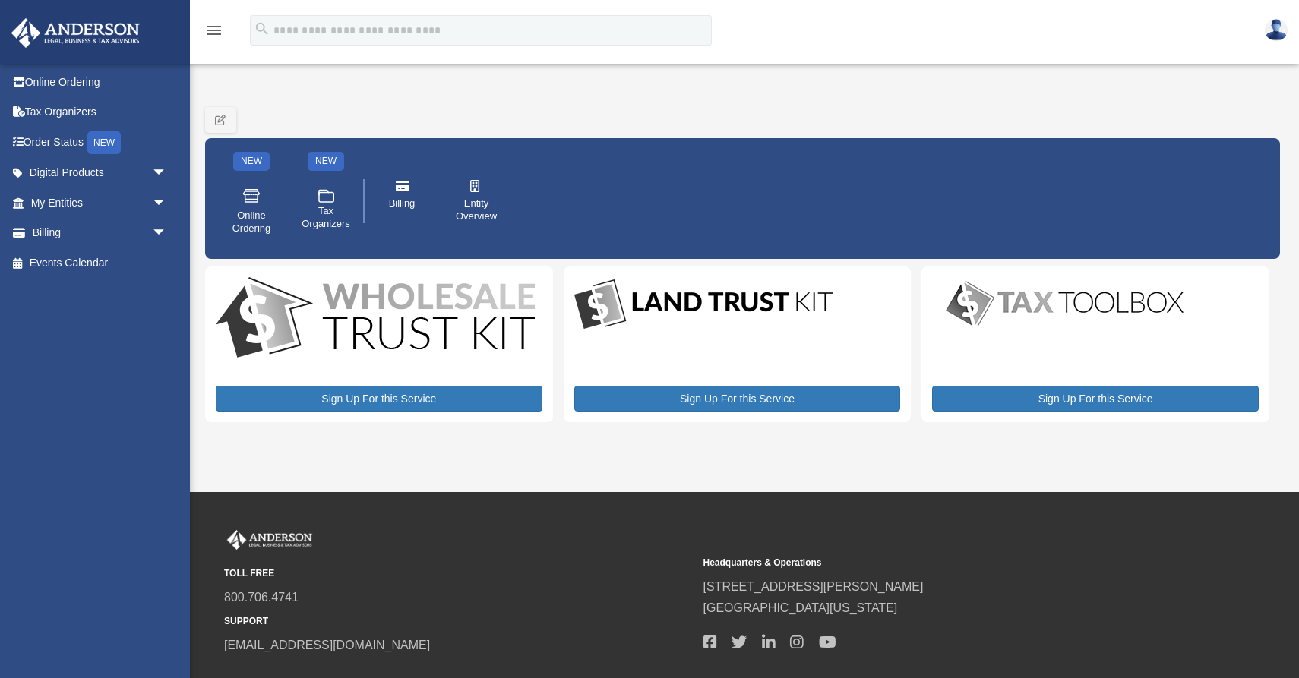
scroll to position [17, 0]
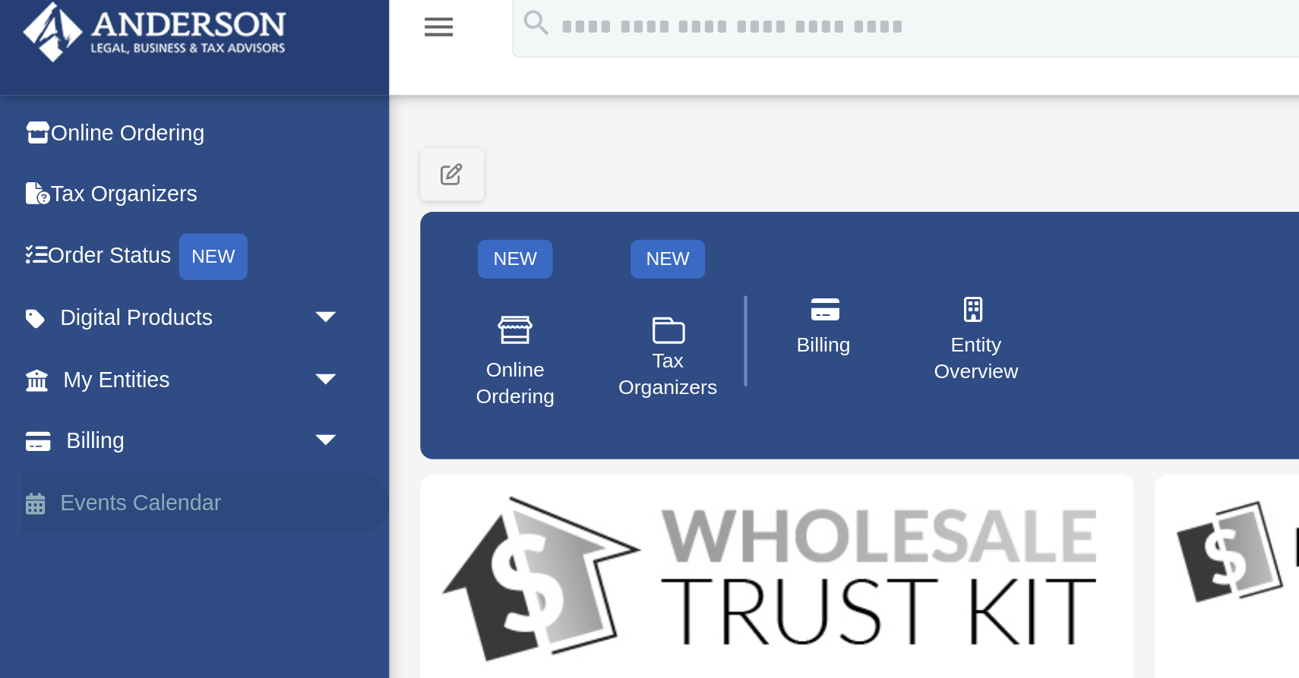
click at [55, 248] on link "Events Calendar" at bounding box center [100, 263] width 179 height 30
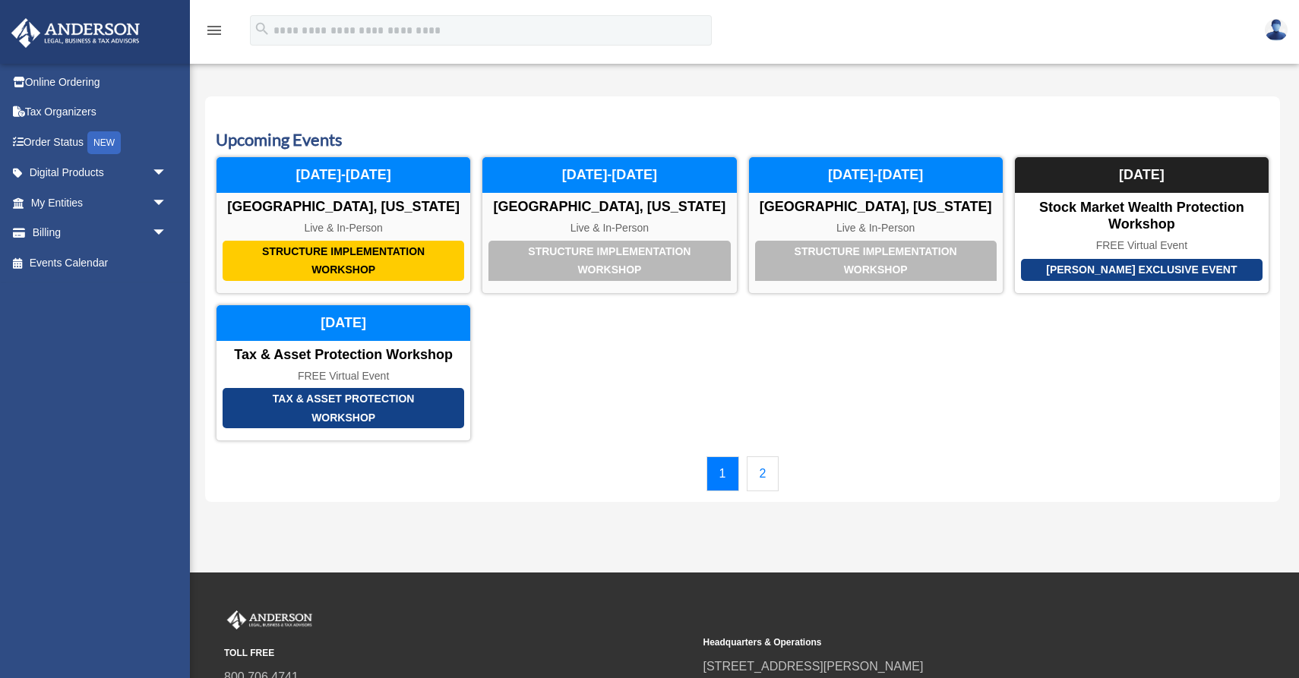
click at [213, 32] on icon "menu" at bounding box center [214, 30] width 18 height 18
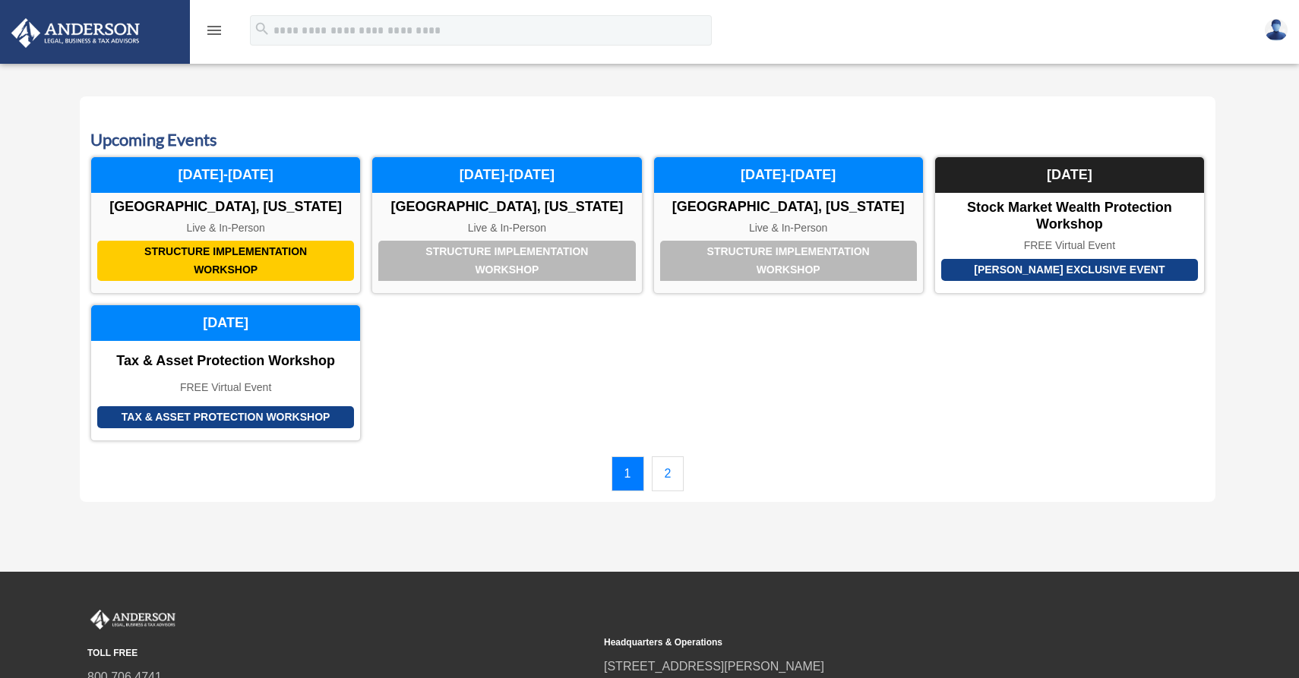
click at [213, 32] on icon "menu" at bounding box center [214, 30] width 18 height 18
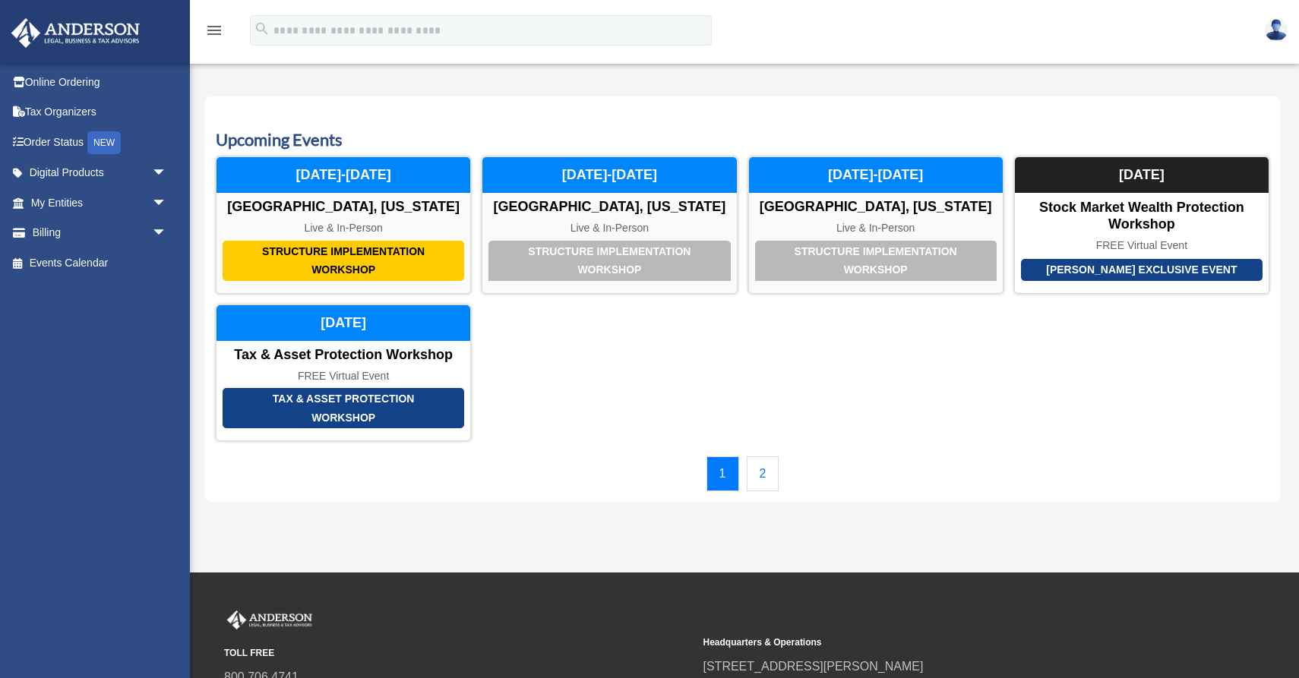
click at [766, 456] on link "2" at bounding box center [763, 473] width 33 height 35
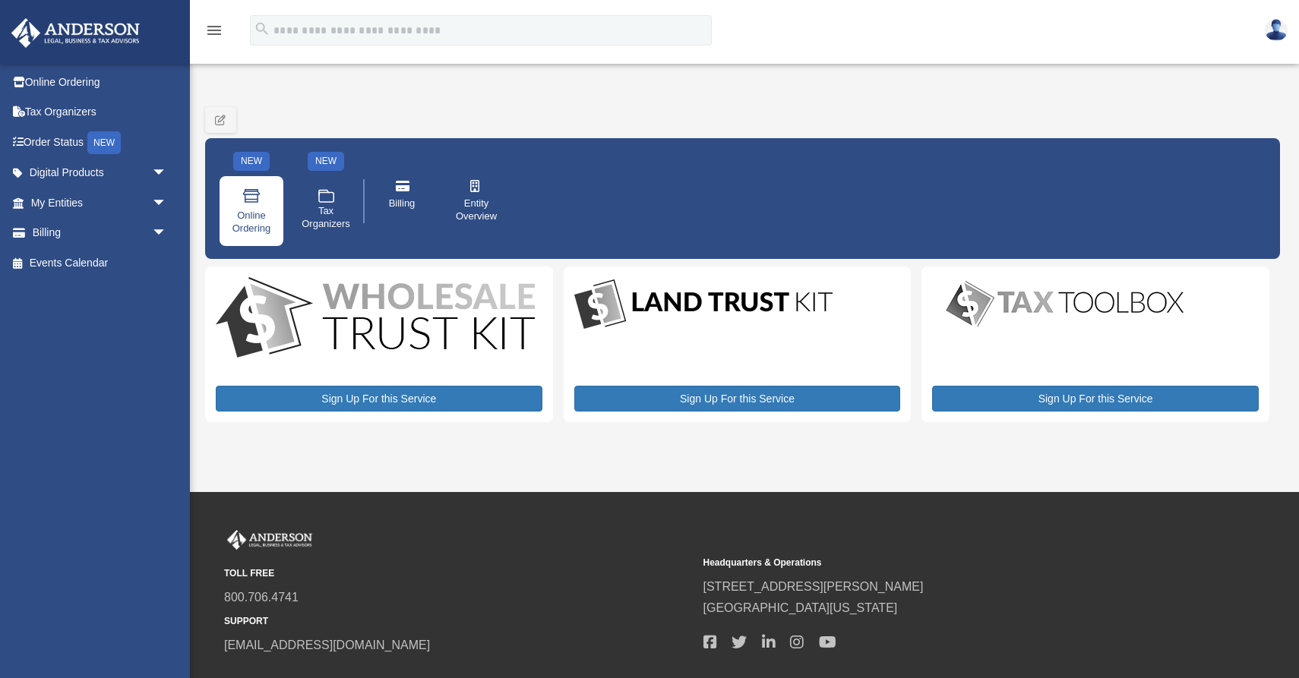
scroll to position [17, 0]
